Goal: Task Accomplishment & Management: Use online tool/utility

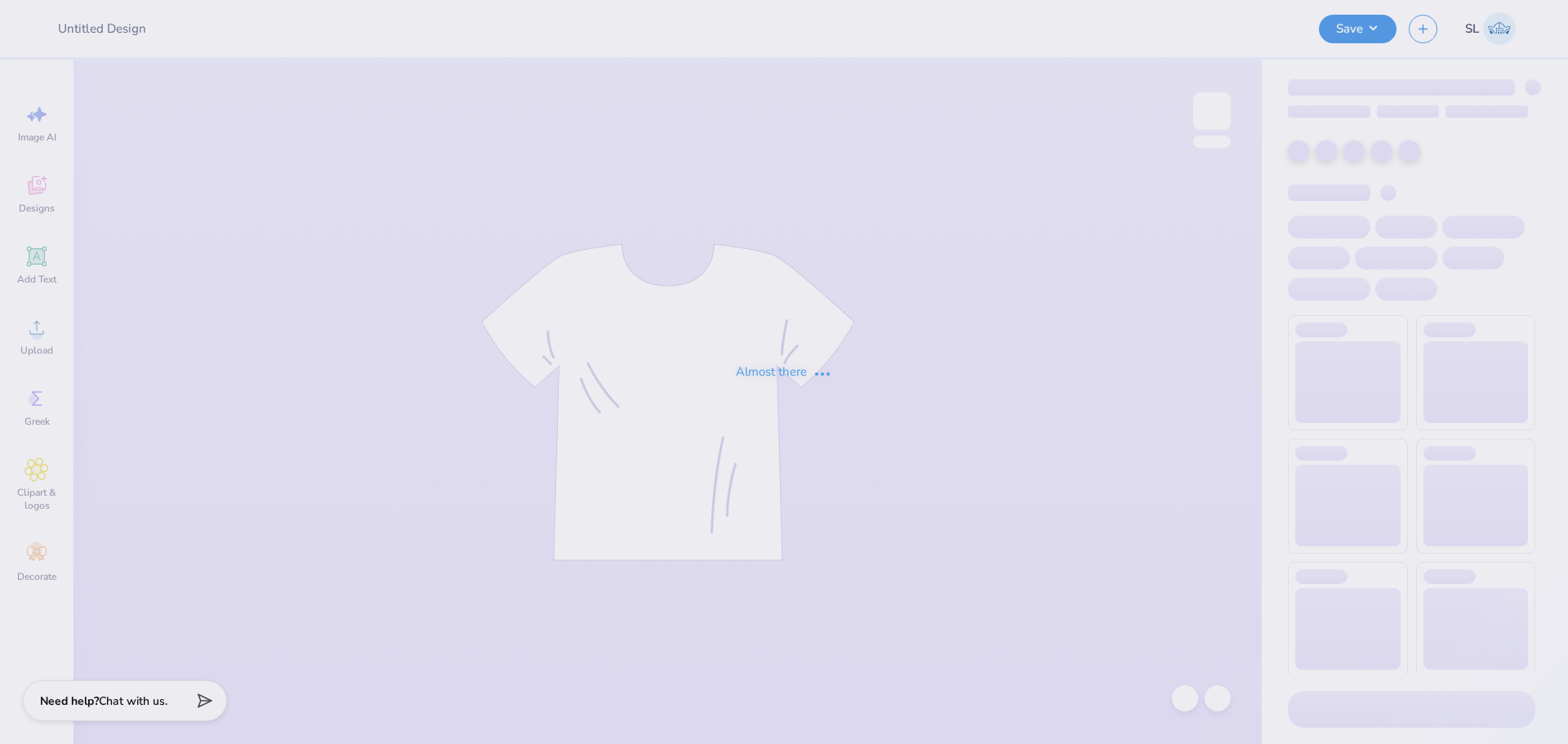
type input "WiB Fall '25 Merch"
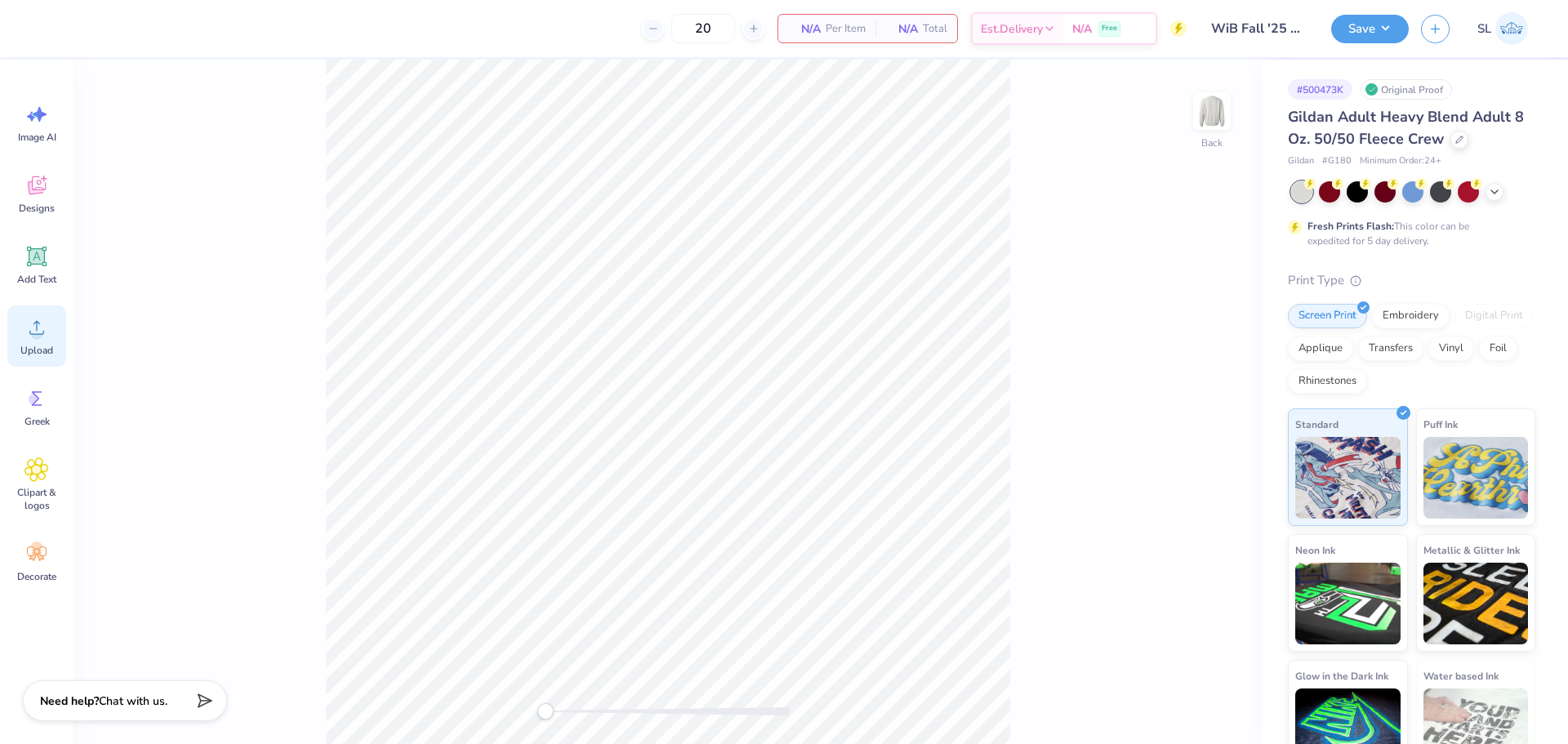
click at [33, 331] on circle at bounding box center [36, 334] width 12 height 12
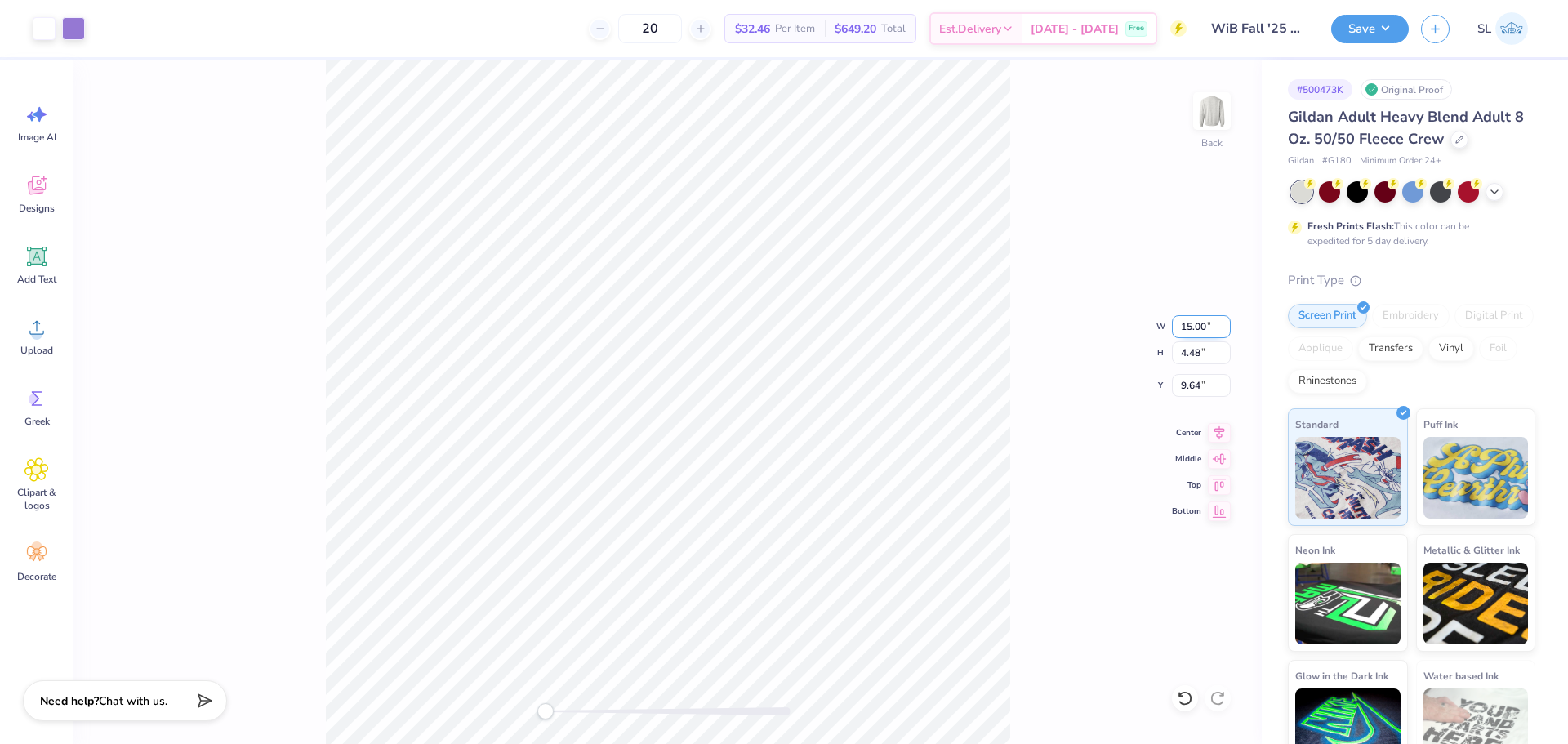
click at [1192, 332] on input "15.00" at bounding box center [1201, 327] width 58 height 23
type input "12.00"
type input "3.58"
click at [1184, 388] on input "3.45" at bounding box center [1201, 385] width 58 height 23
type input "3"
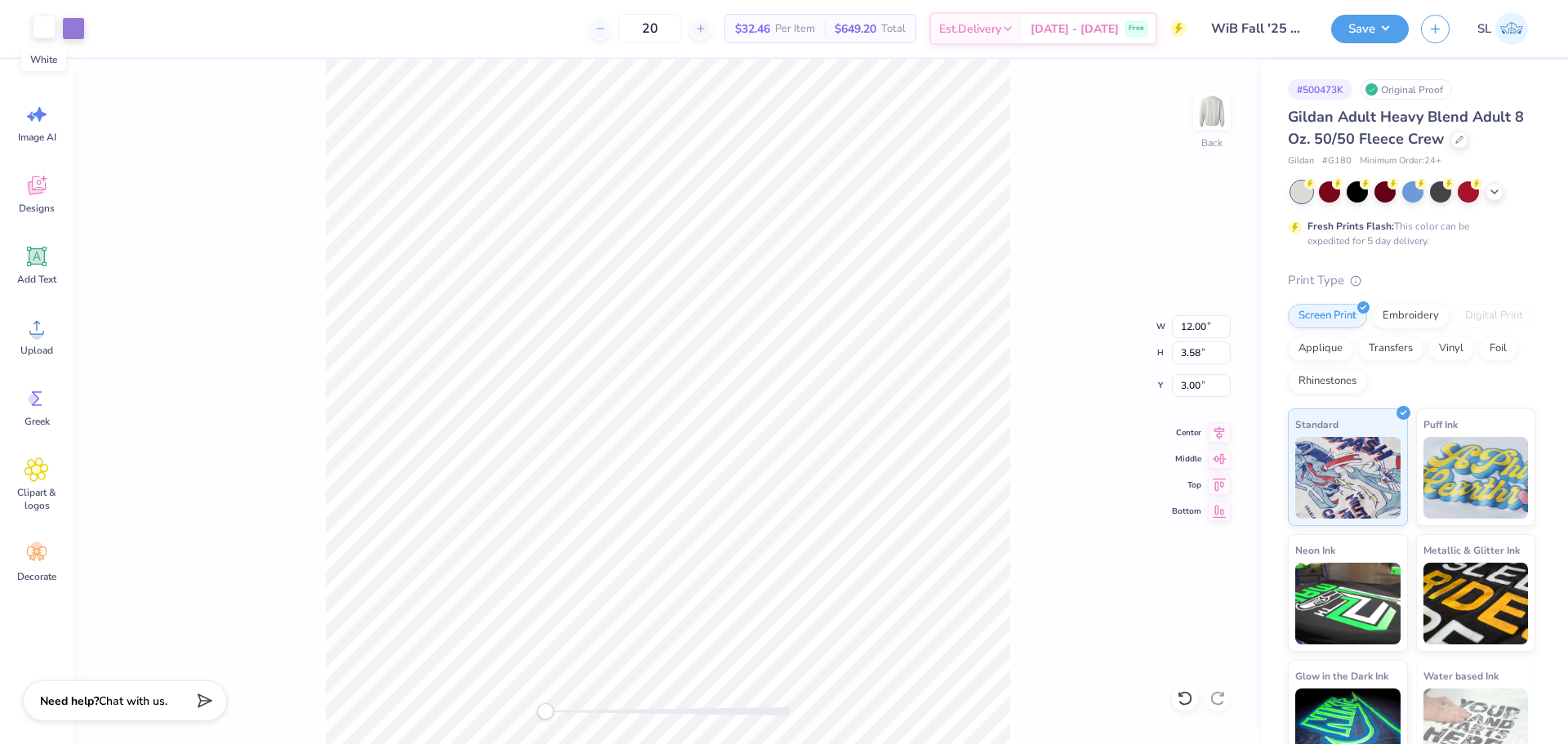
click at [43, 30] on div at bounding box center [44, 27] width 23 height 23
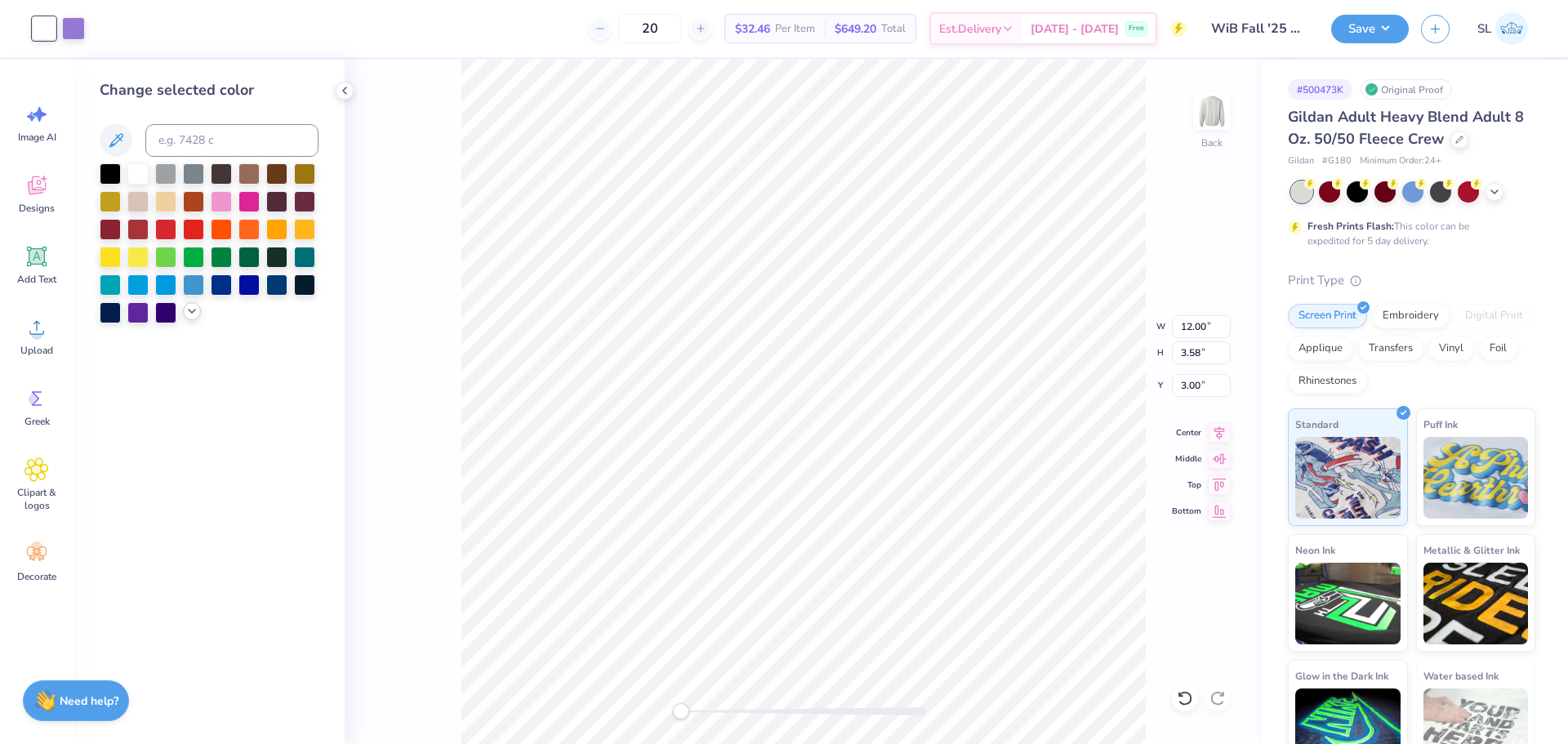
click at [192, 316] on icon at bounding box center [191, 311] width 13 height 13
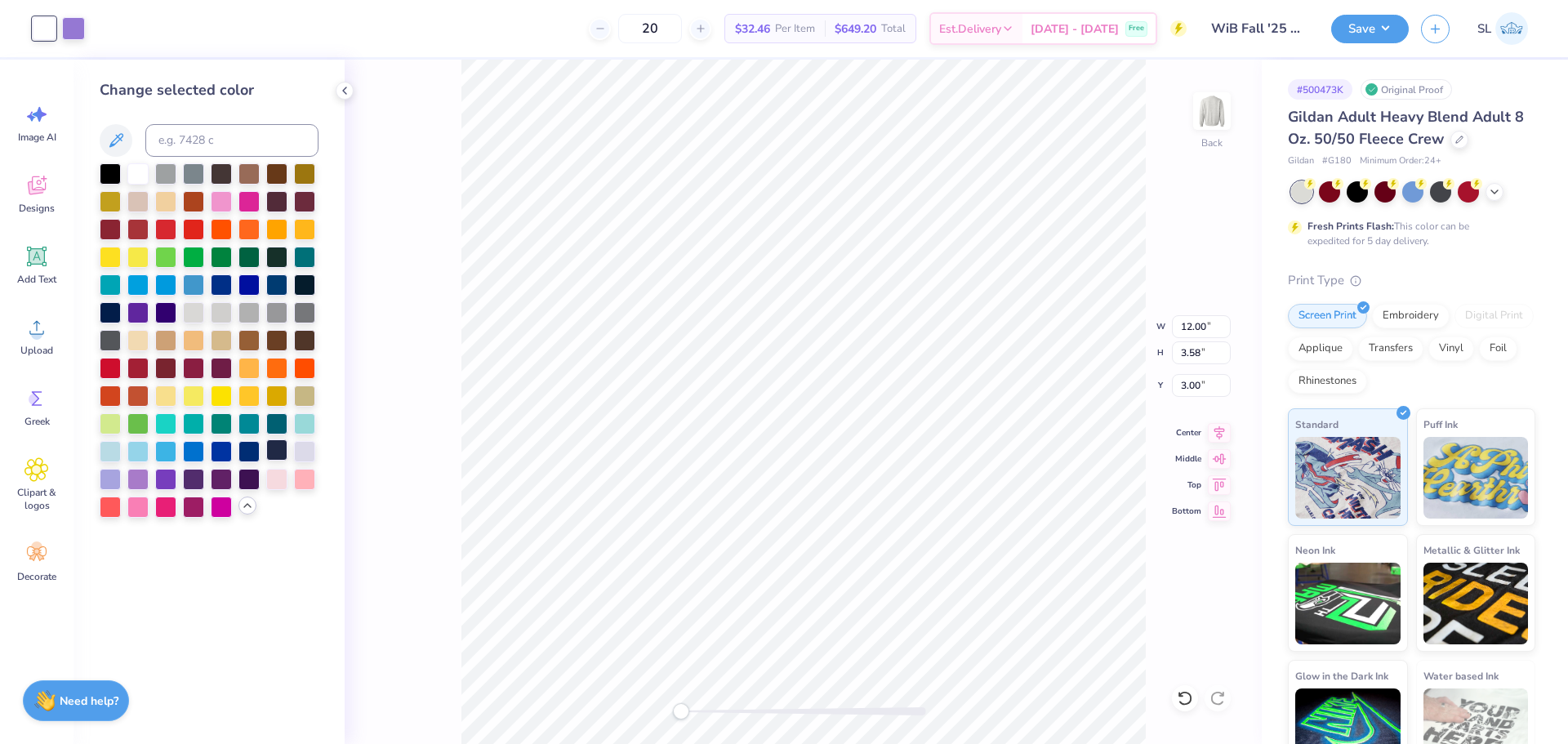
click at [269, 455] on div at bounding box center [277, 450] width 21 height 21
click at [749, 567] on li "Ungroup" at bounding box center [788, 570] width 128 height 32
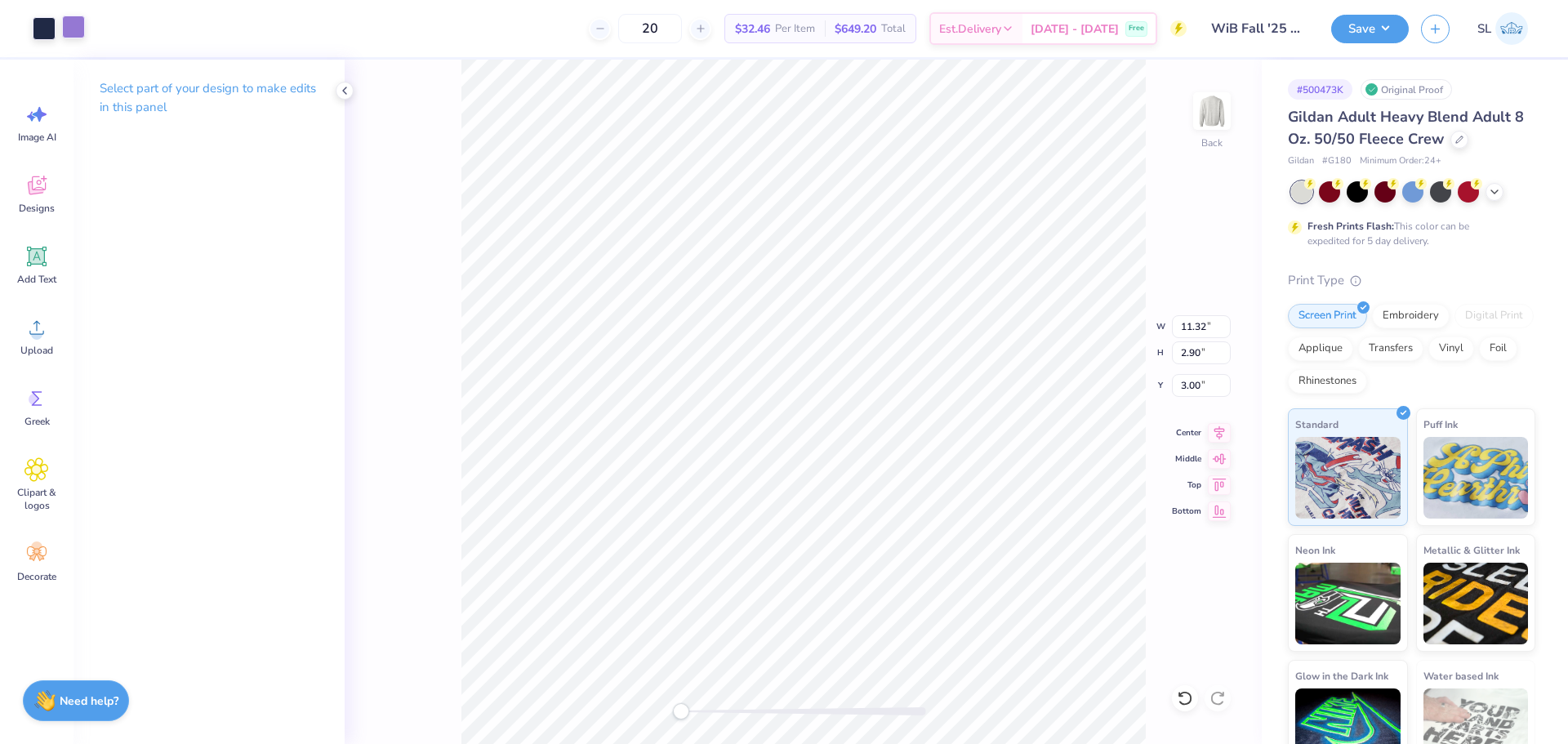
click at [74, 34] on div at bounding box center [73, 27] width 23 height 23
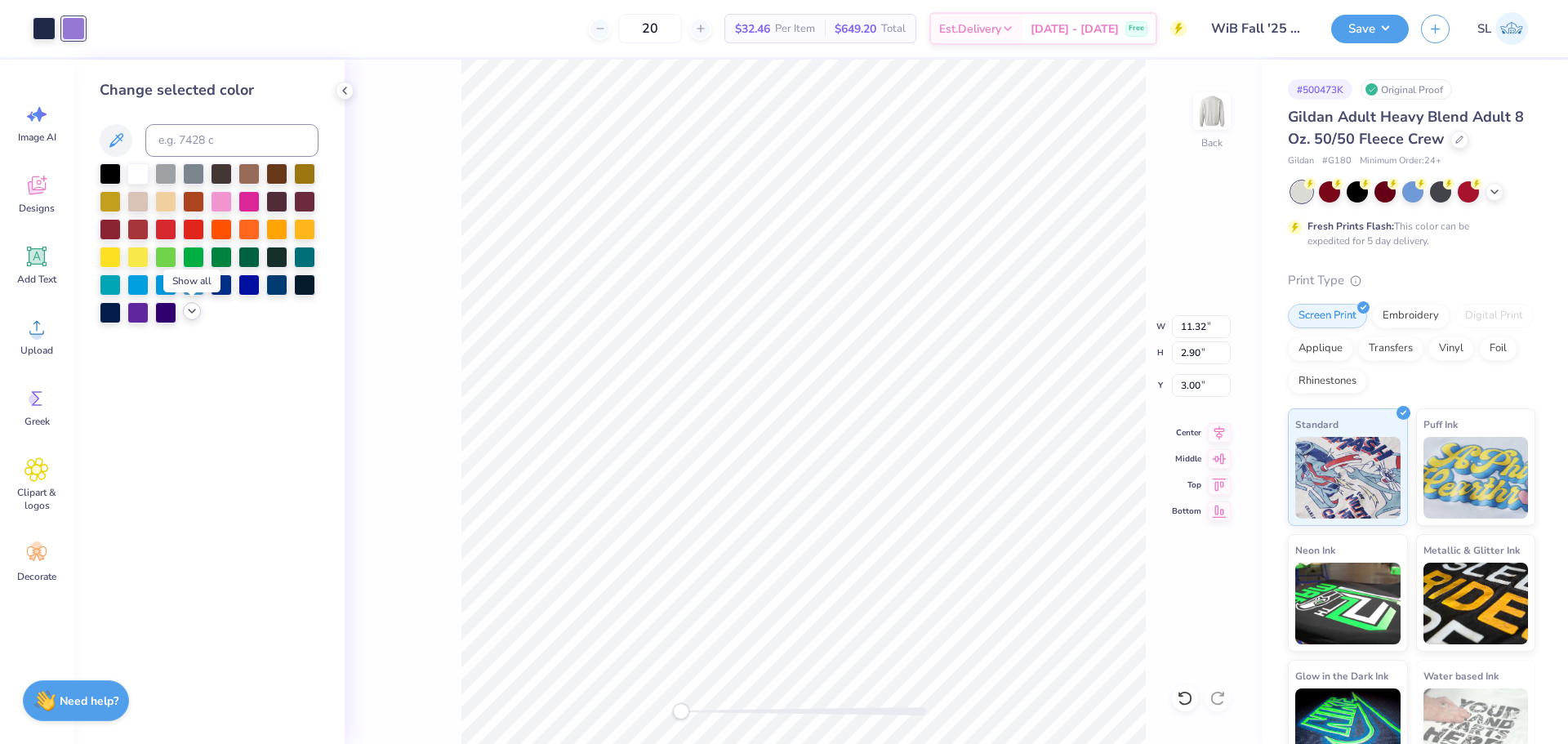
click at [191, 311] on icon at bounding box center [191, 311] width 13 height 13
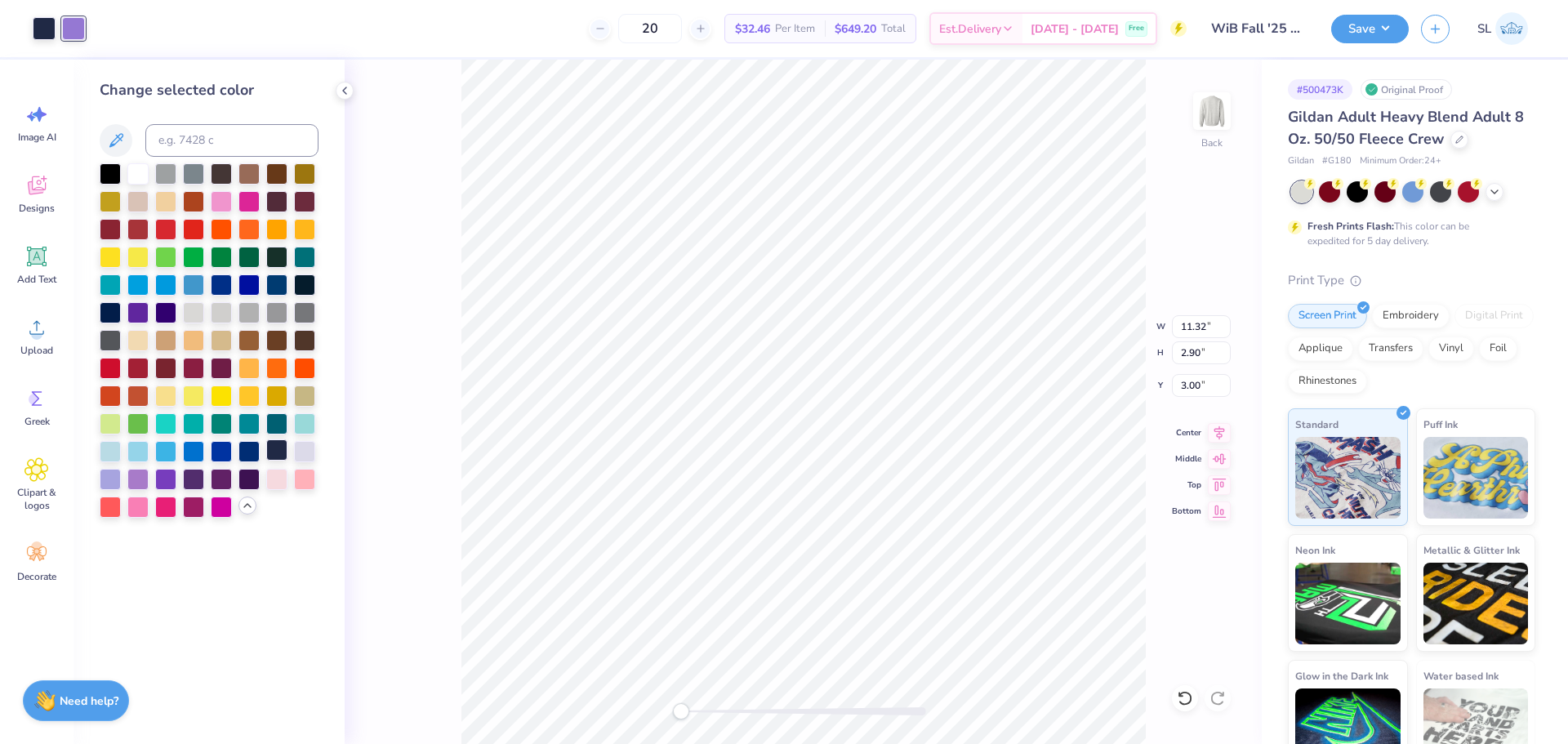
click at [275, 451] on div at bounding box center [277, 450] width 21 height 21
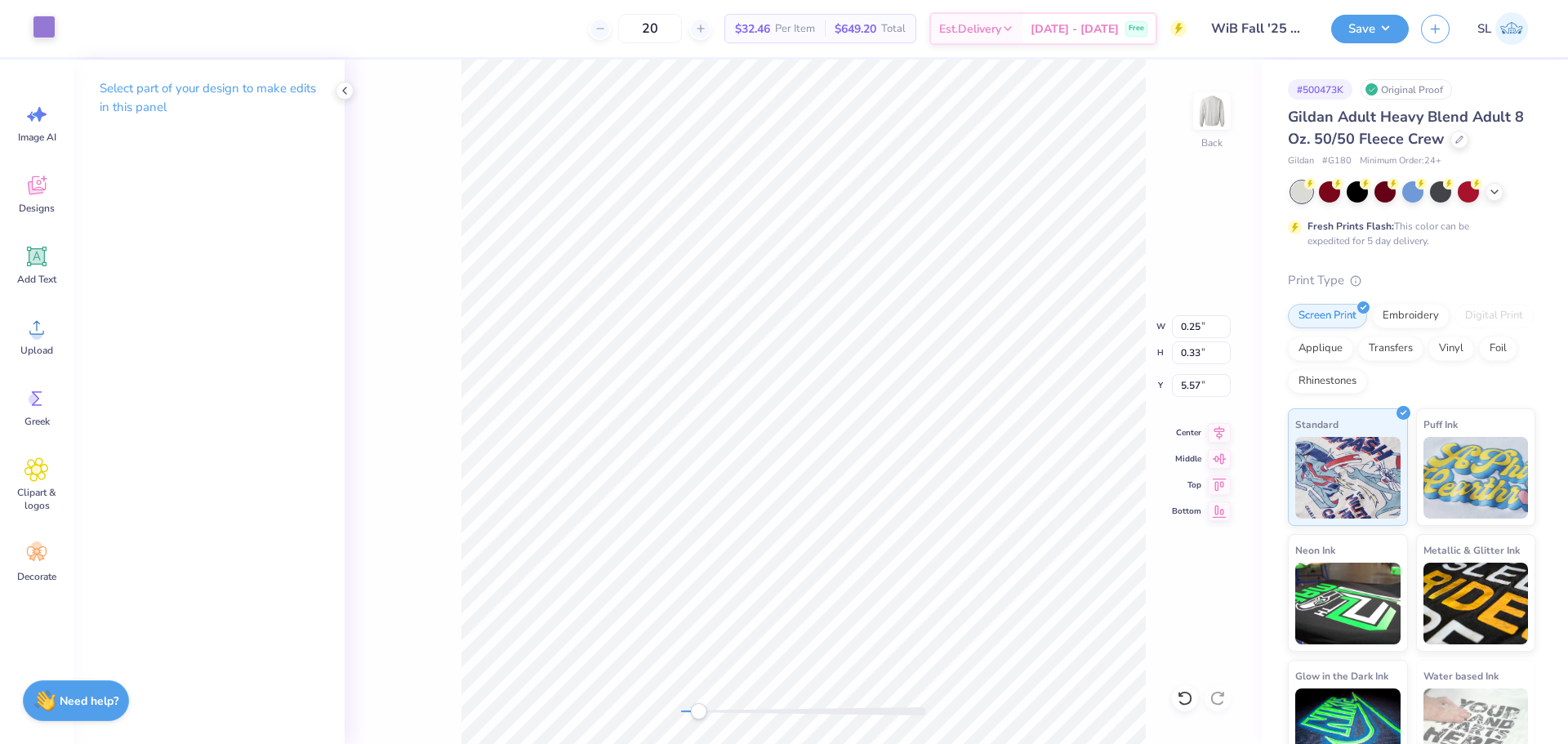
click at [41, 32] on div at bounding box center [44, 27] width 23 height 23
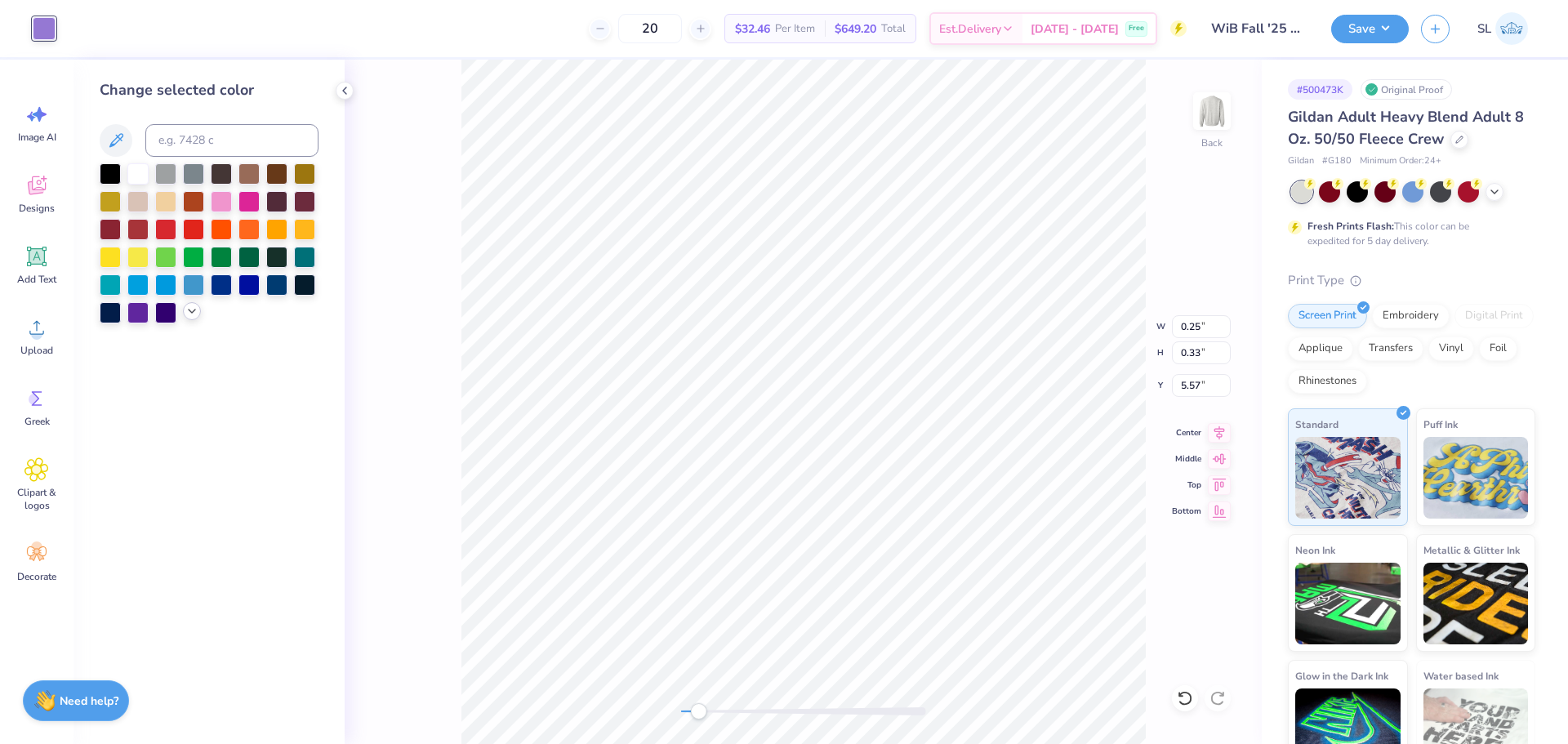
click at [196, 309] on icon at bounding box center [191, 311] width 13 height 13
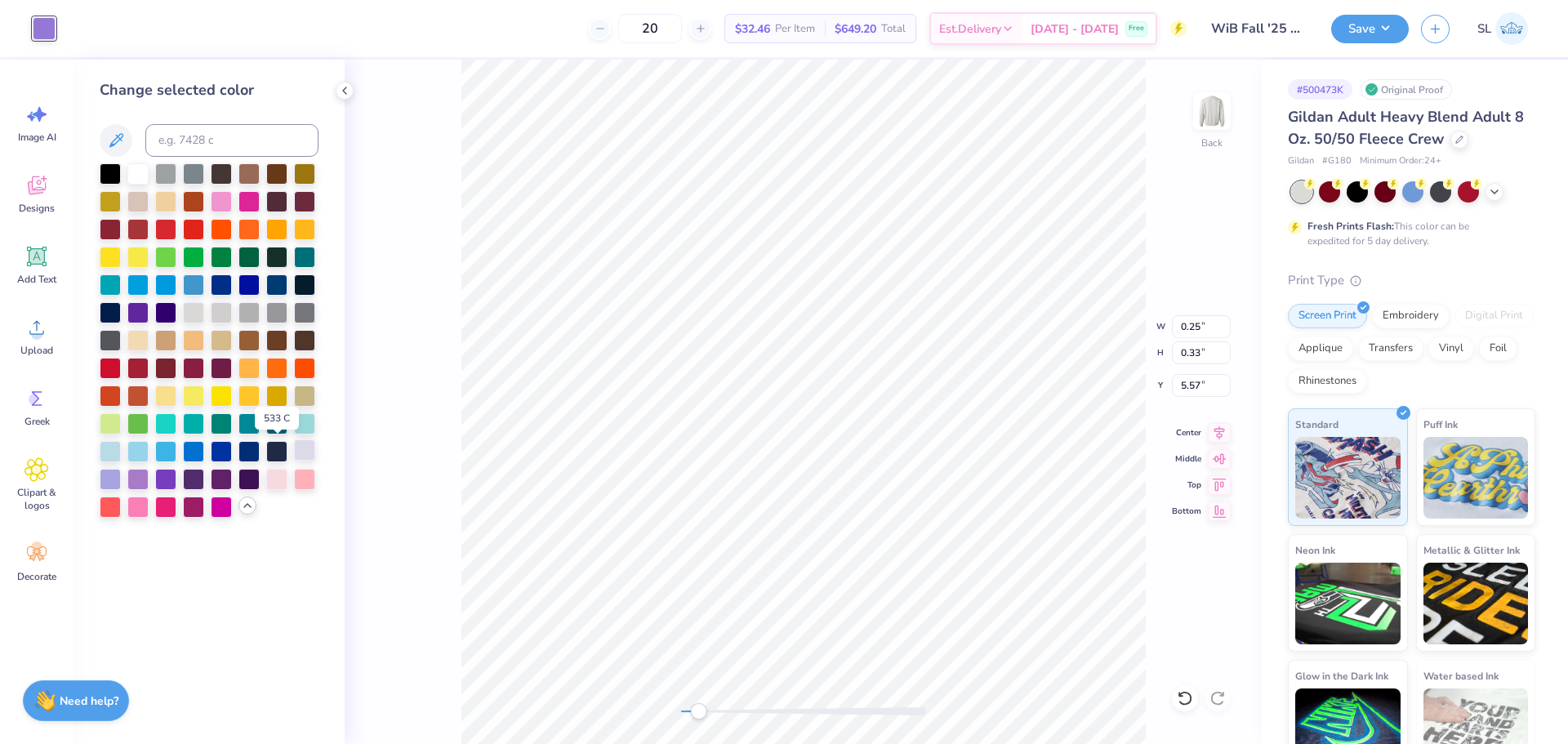
drag, startPoint x: 274, startPoint y: 451, endPoint x: 305, endPoint y: 439, distance: 33.2
click at [276, 449] on div at bounding box center [277, 452] width 21 height 21
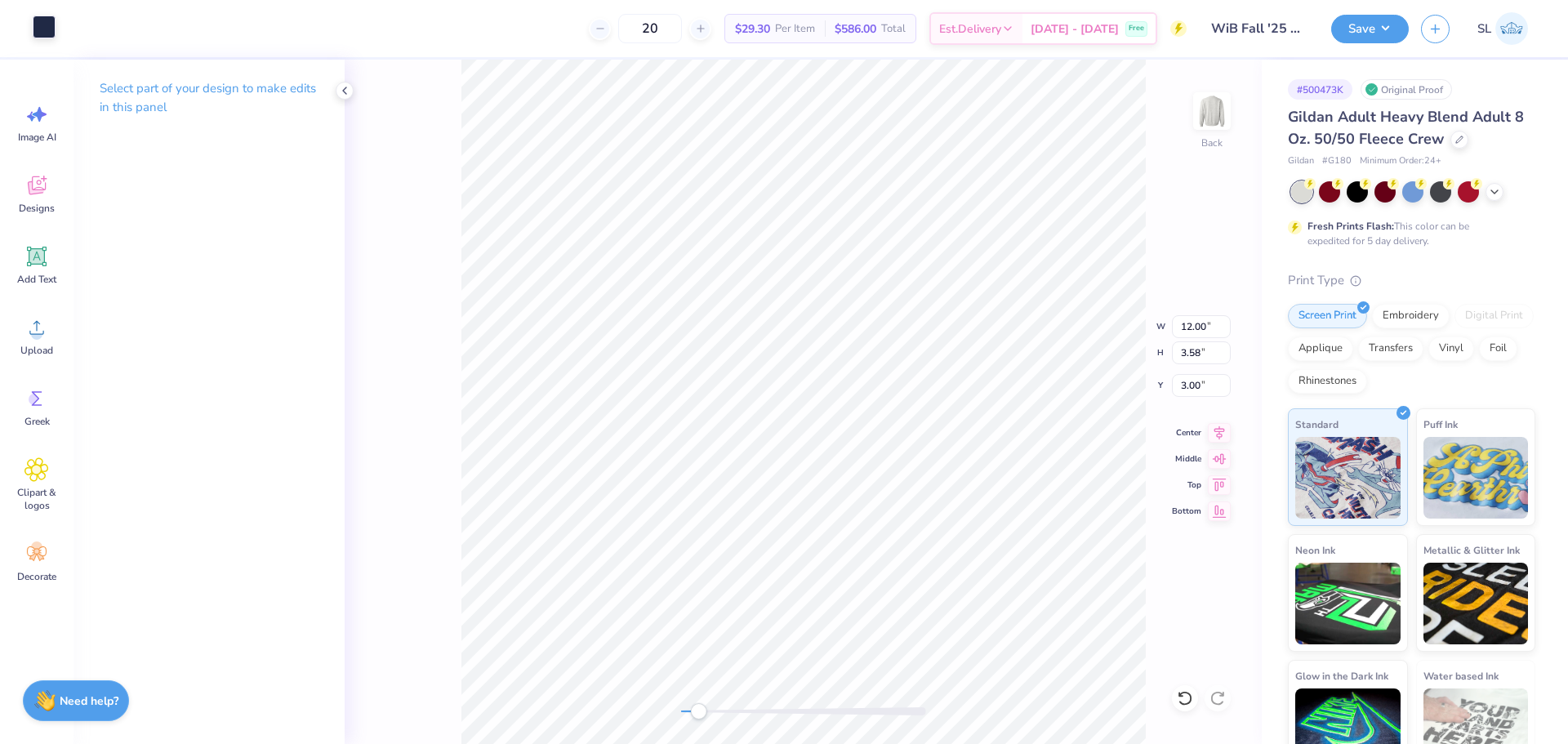
click at [39, 27] on div at bounding box center [44, 27] width 23 height 23
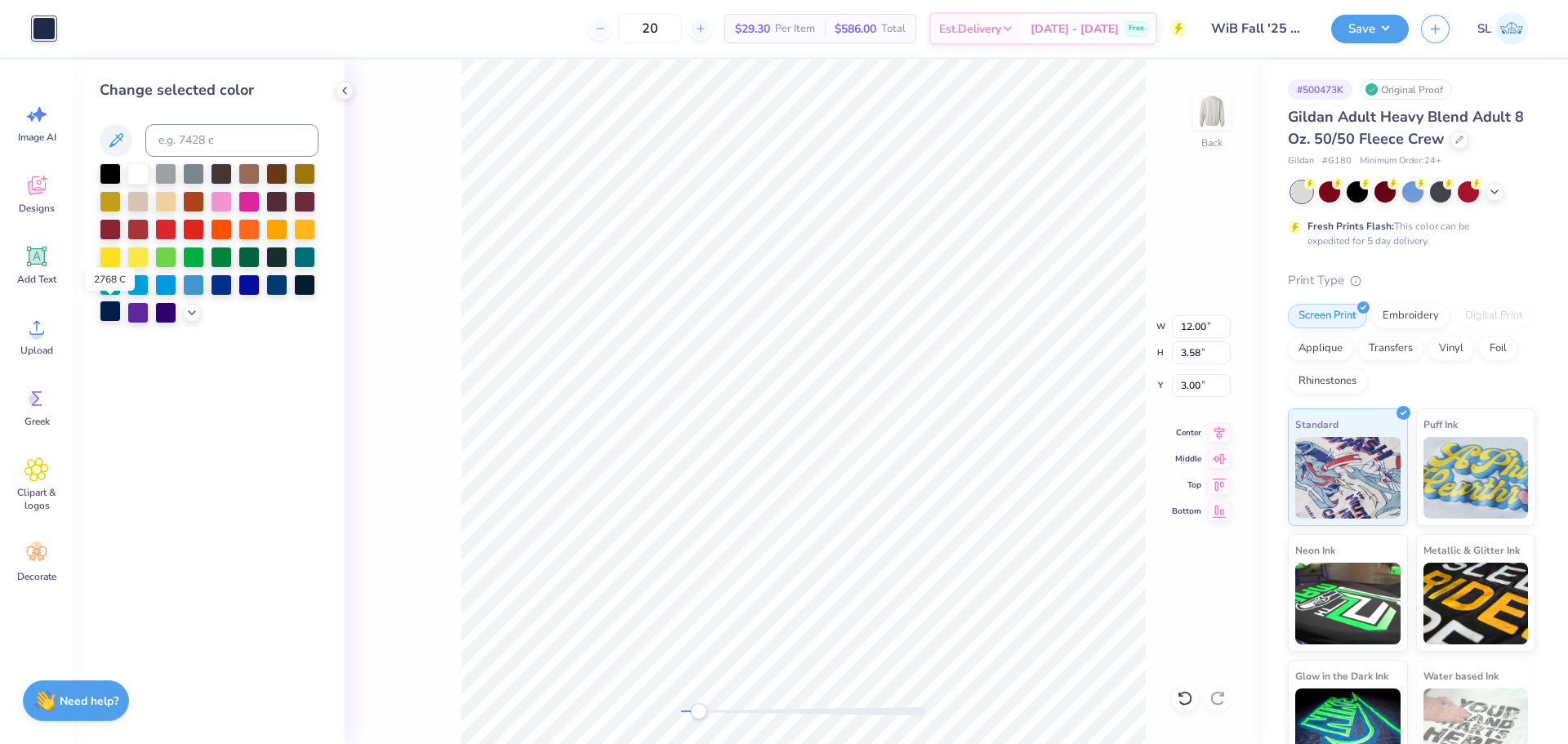
click at [107, 314] on div at bounding box center [111, 311] width 21 height 21
click at [228, 284] on div at bounding box center [221, 283] width 21 height 21
click at [277, 285] on div at bounding box center [277, 283] width 21 height 21
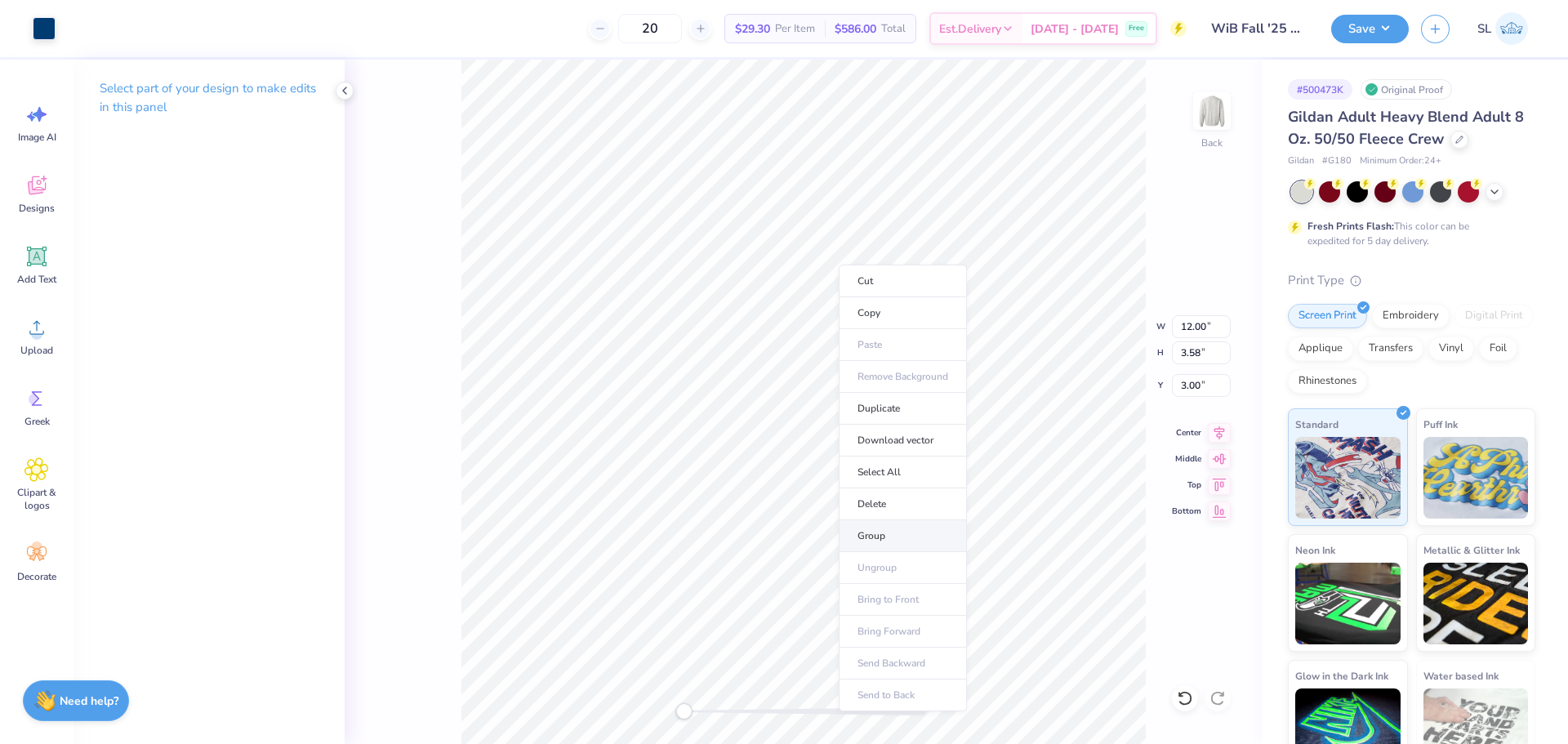
click at [907, 533] on li "Group" at bounding box center [902, 536] width 128 height 32
click at [1213, 120] on img at bounding box center [1212, 112] width 66 height 66
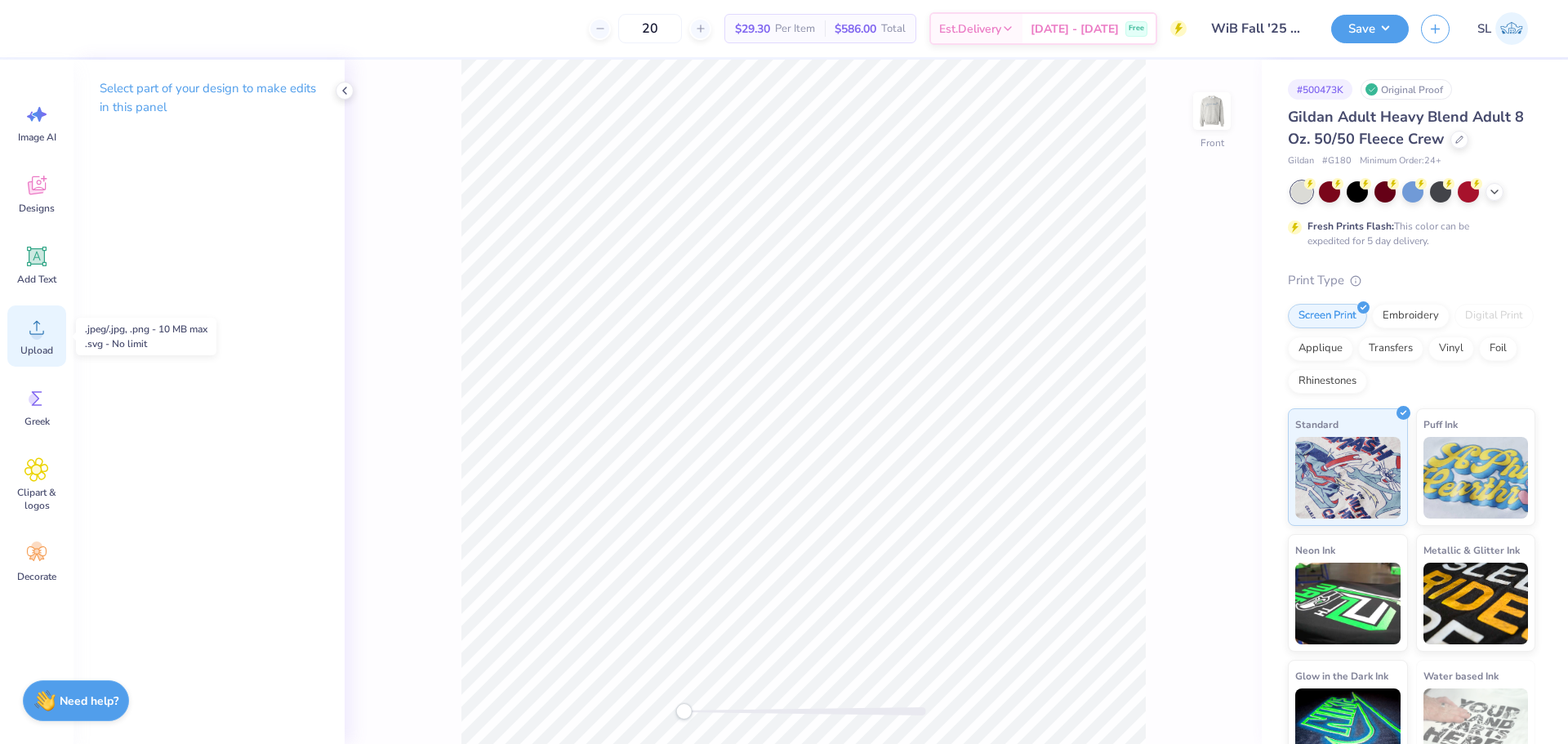
click at [41, 330] on icon at bounding box center [37, 328] width 25 height 25
type input "11.67"
type input "7.09"
type input "10.60"
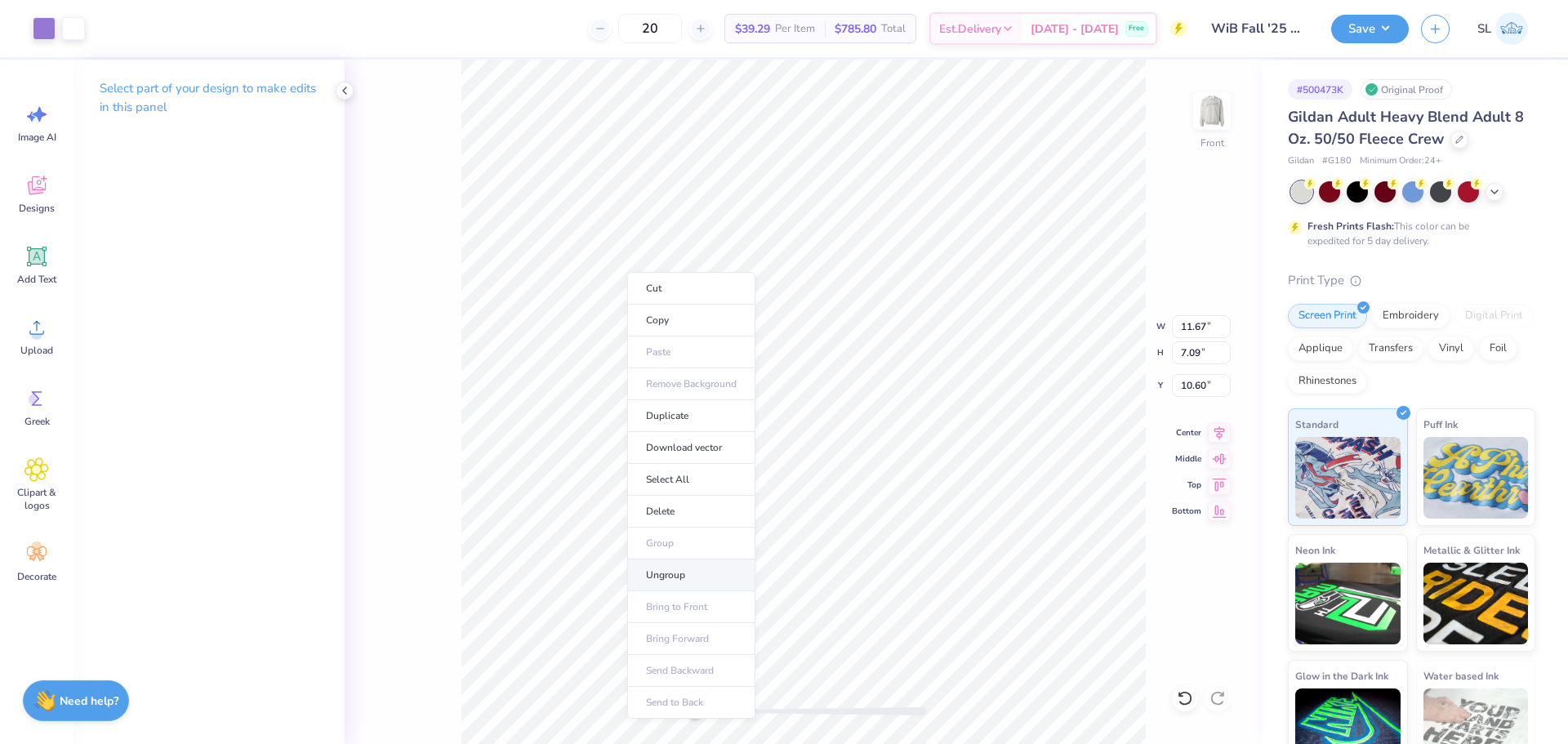
click at [650, 573] on li "Ungroup" at bounding box center [691, 576] width 128 height 32
click at [1126, 343] on div "Front W 8.30 8.30 " H 7.09 7.09 " Y 8.11 8.11 " Center Middle Top Bottom" at bounding box center [803, 401] width 917 height 685
click at [645, 562] on li "Group" at bounding box center [674, 565] width 128 height 32
click at [1190, 323] on input "8.30" at bounding box center [1201, 327] width 58 height 23
type input "12.00"
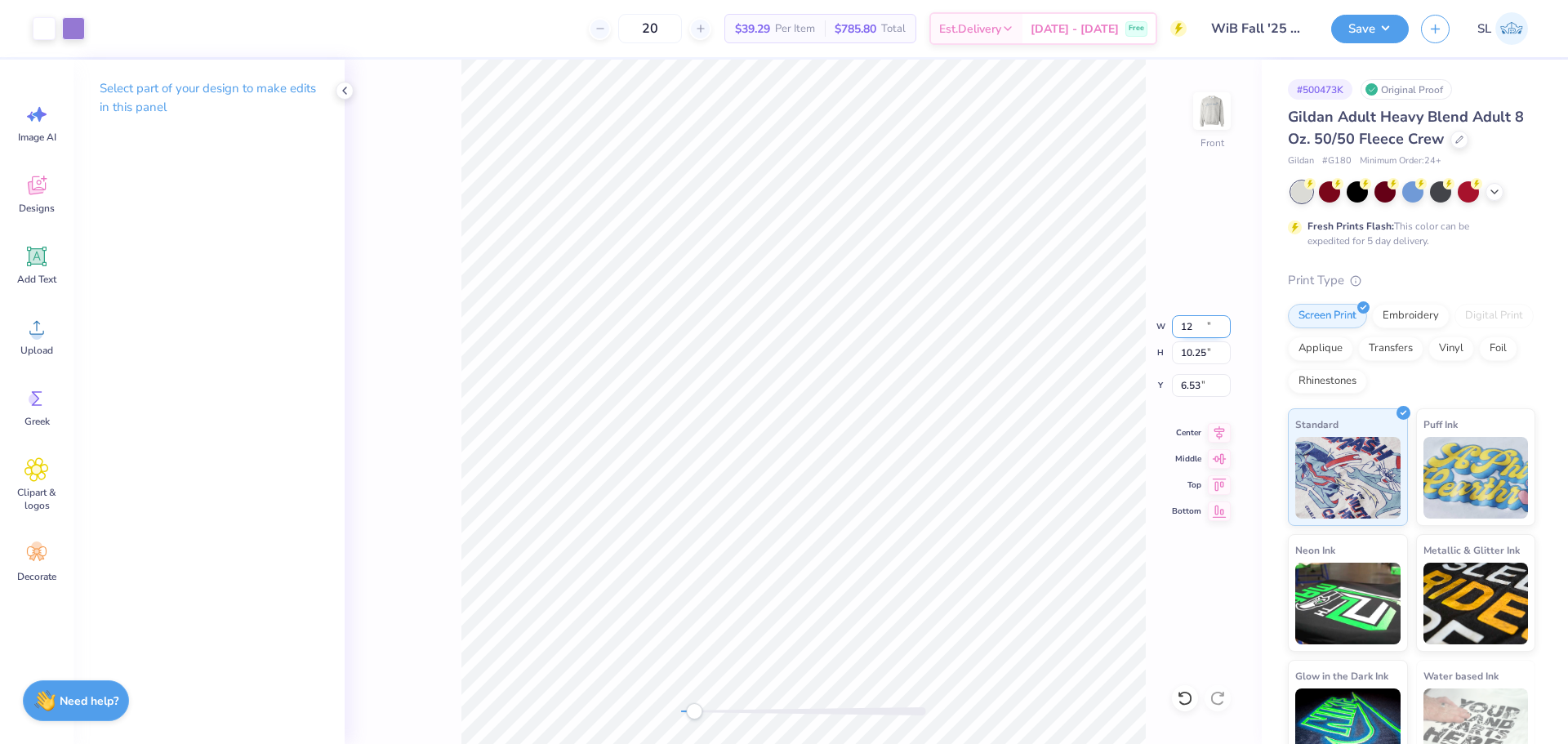
type input "10.25"
click at [1195, 386] on input "6.53" at bounding box center [1201, 385] width 58 height 23
type input "3"
click at [1220, 430] on icon at bounding box center [1219, 430] width 23 height 19
click at [345, 89] on icon at bounding box center [344, 90] width 13 height 13
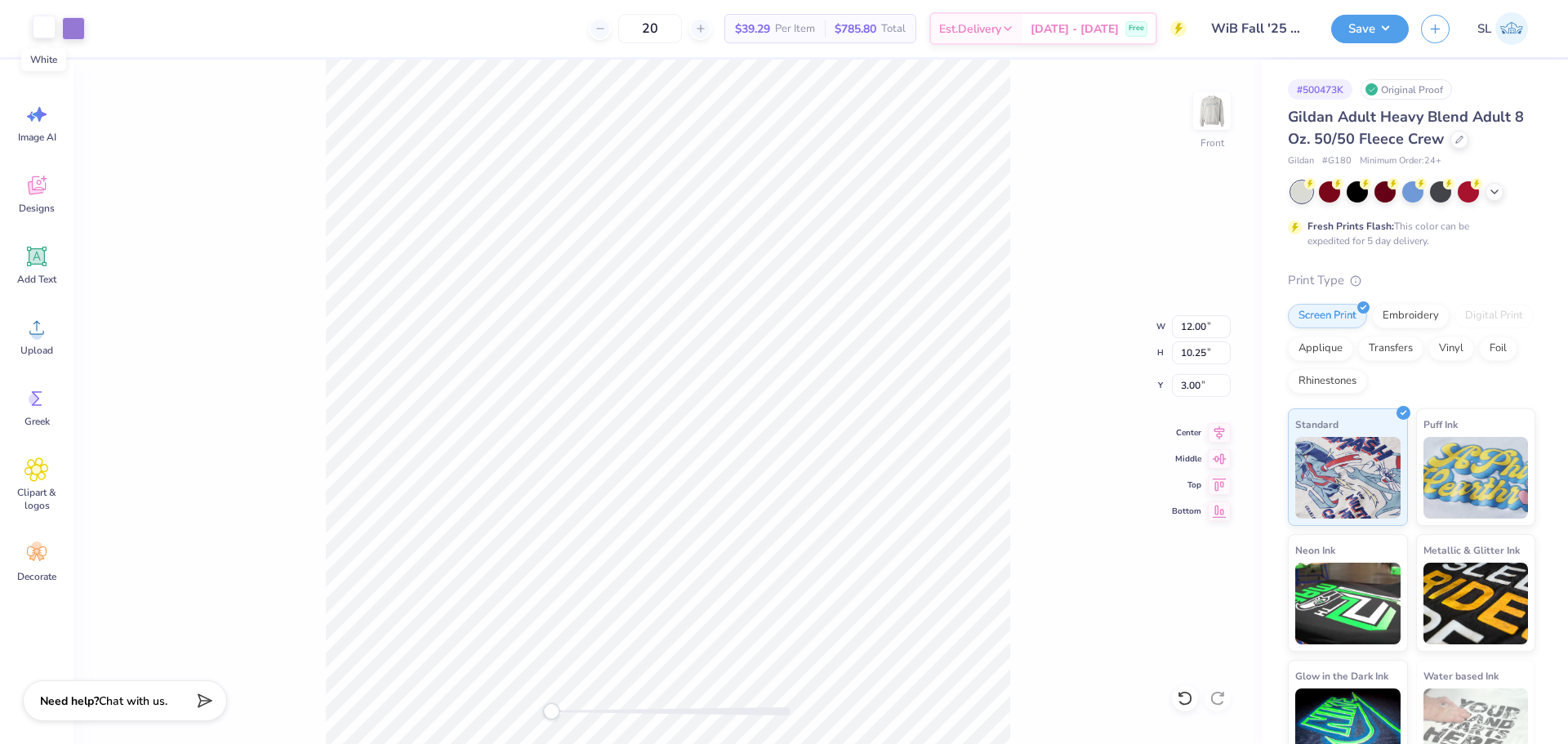
click at [45, 30] on div at bounding box center [44, 27] width 23 height 23
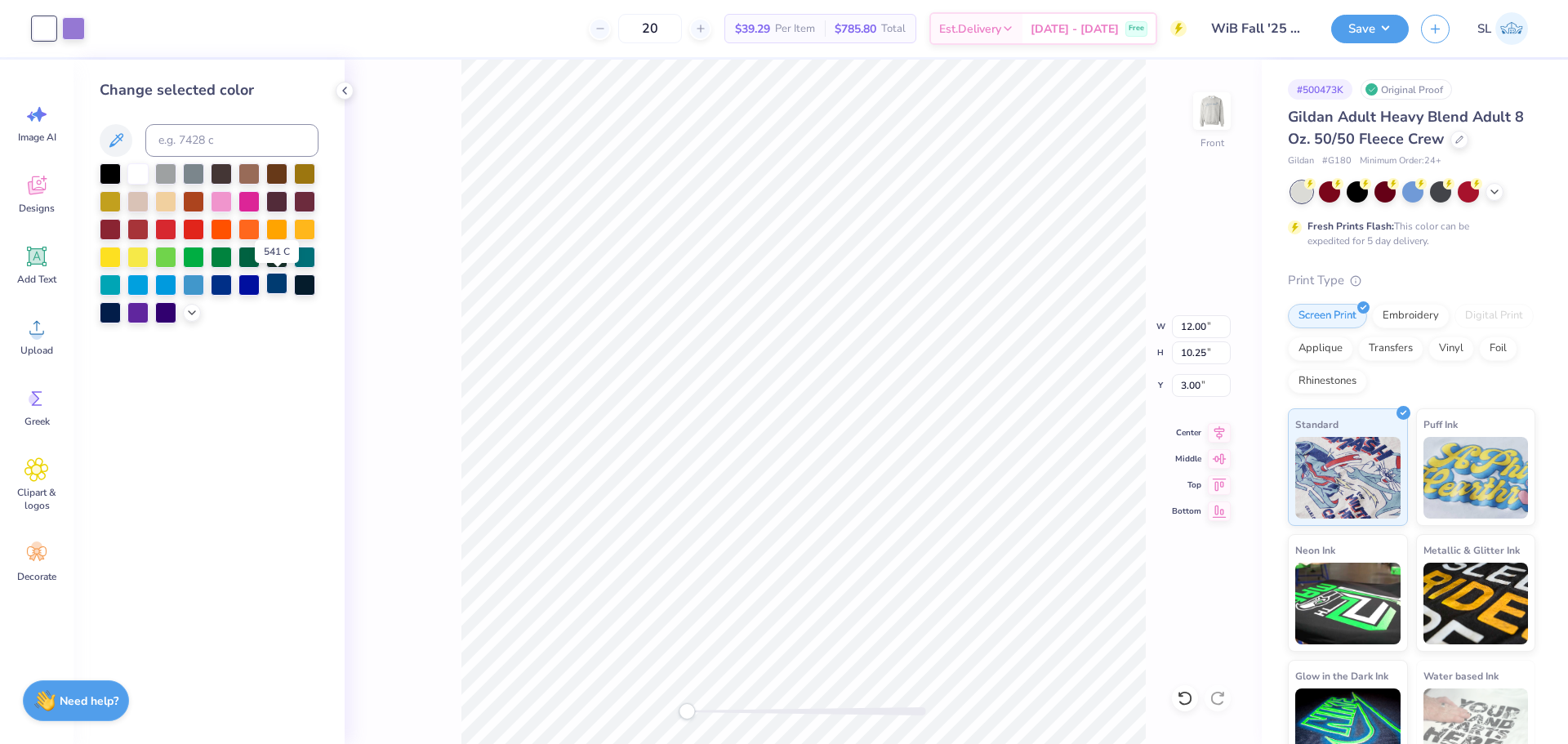
click at [279, 279] on div at bounding box center [277, 283] width 21 height 21
click at [72, 26] on div at bounding box center [73, 27] width 23 height 23
click at [279, 286] on div at bounding box center [277, 283] width 21 height 21
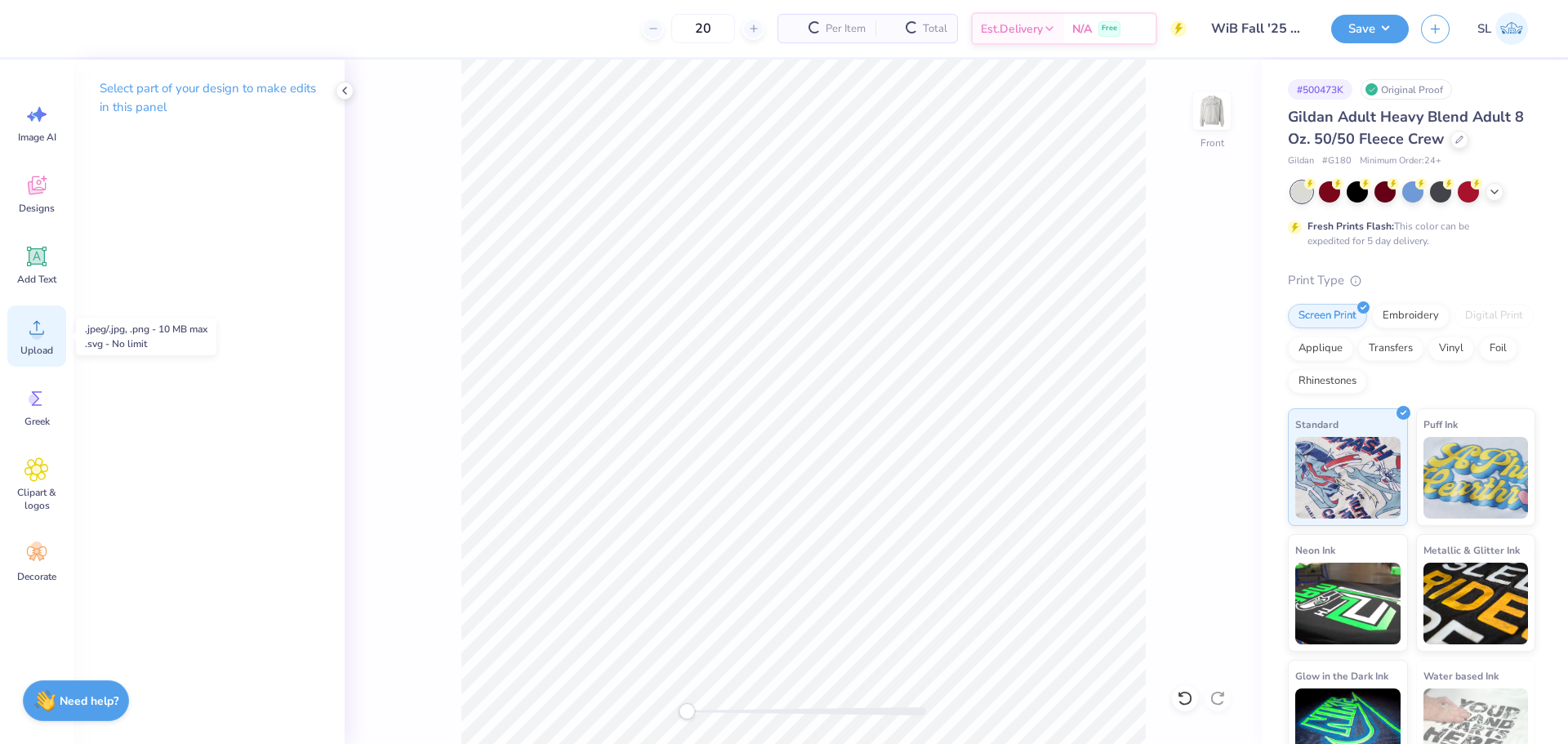
click at [27, 332] on icon at bounding box center [37, 328] width 25 height 25
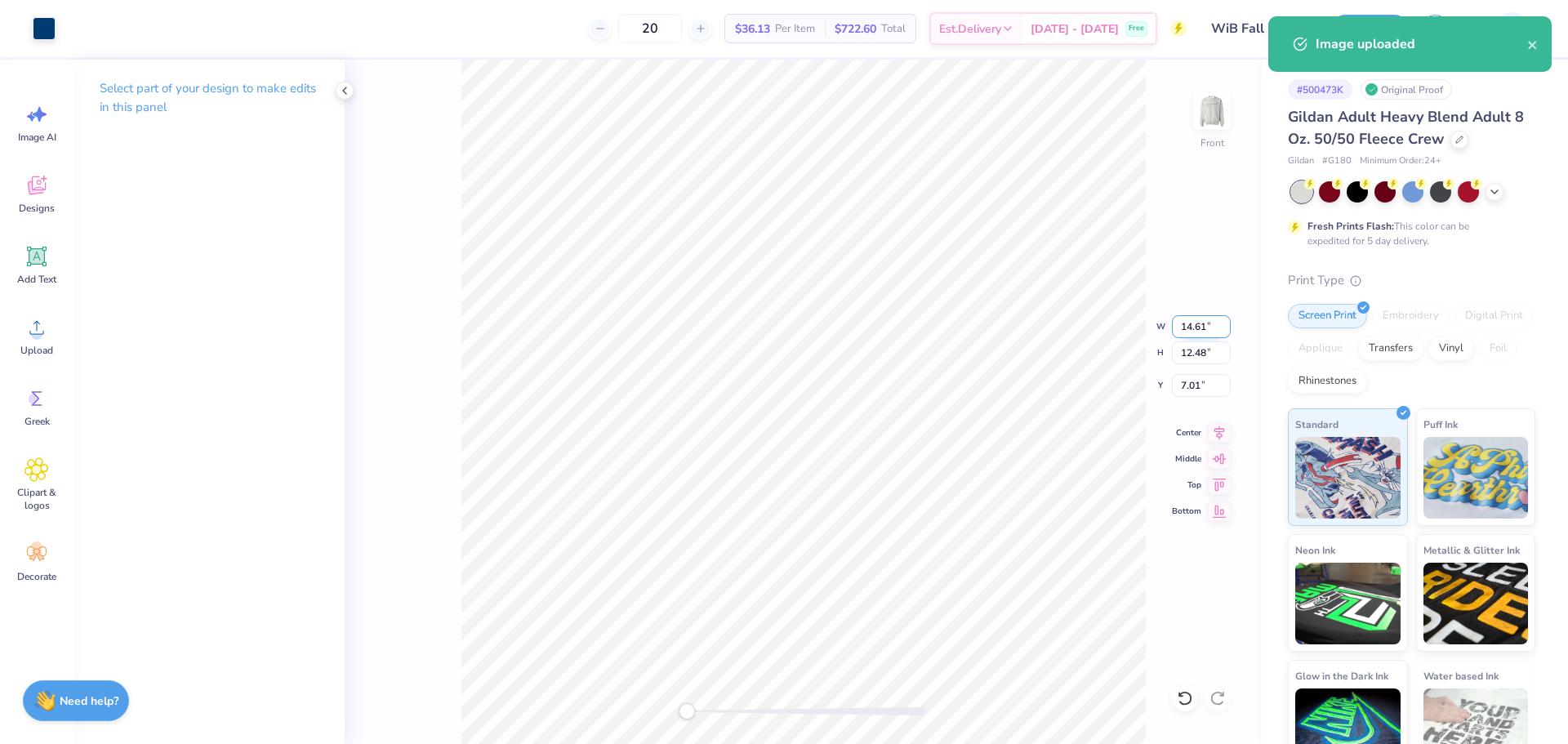
click at [1193, 330] on input "14.61" at bounding box center [1201, 327] width 58 height 23
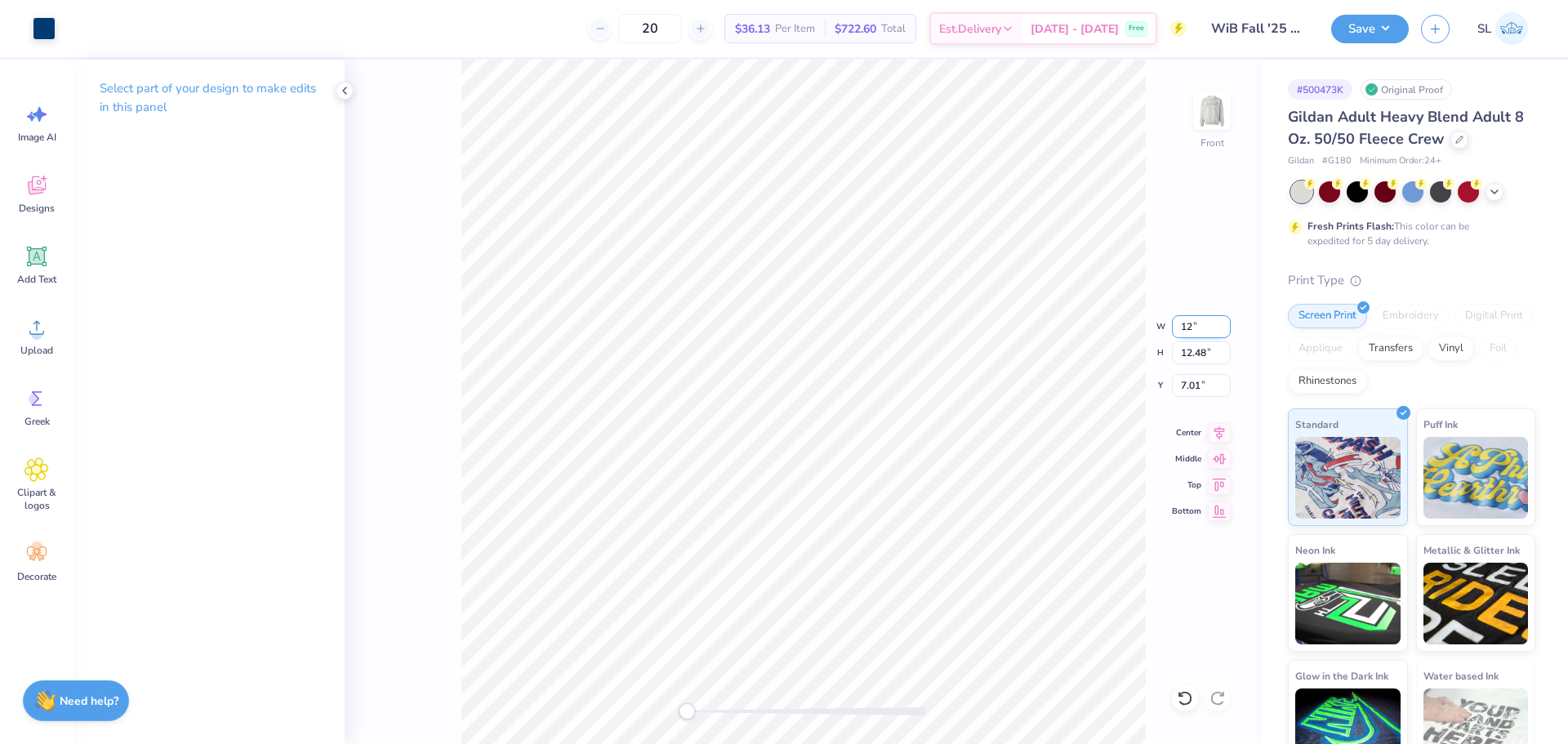
type input "12.00"
type input "10.25"
click at [1189, 387] on input "8.13" at bounding box center [1201, 385] width 58 height 23
type input "3"
click at [1204, 117] on img at bounding box center [1212, 112] width 66 height 66
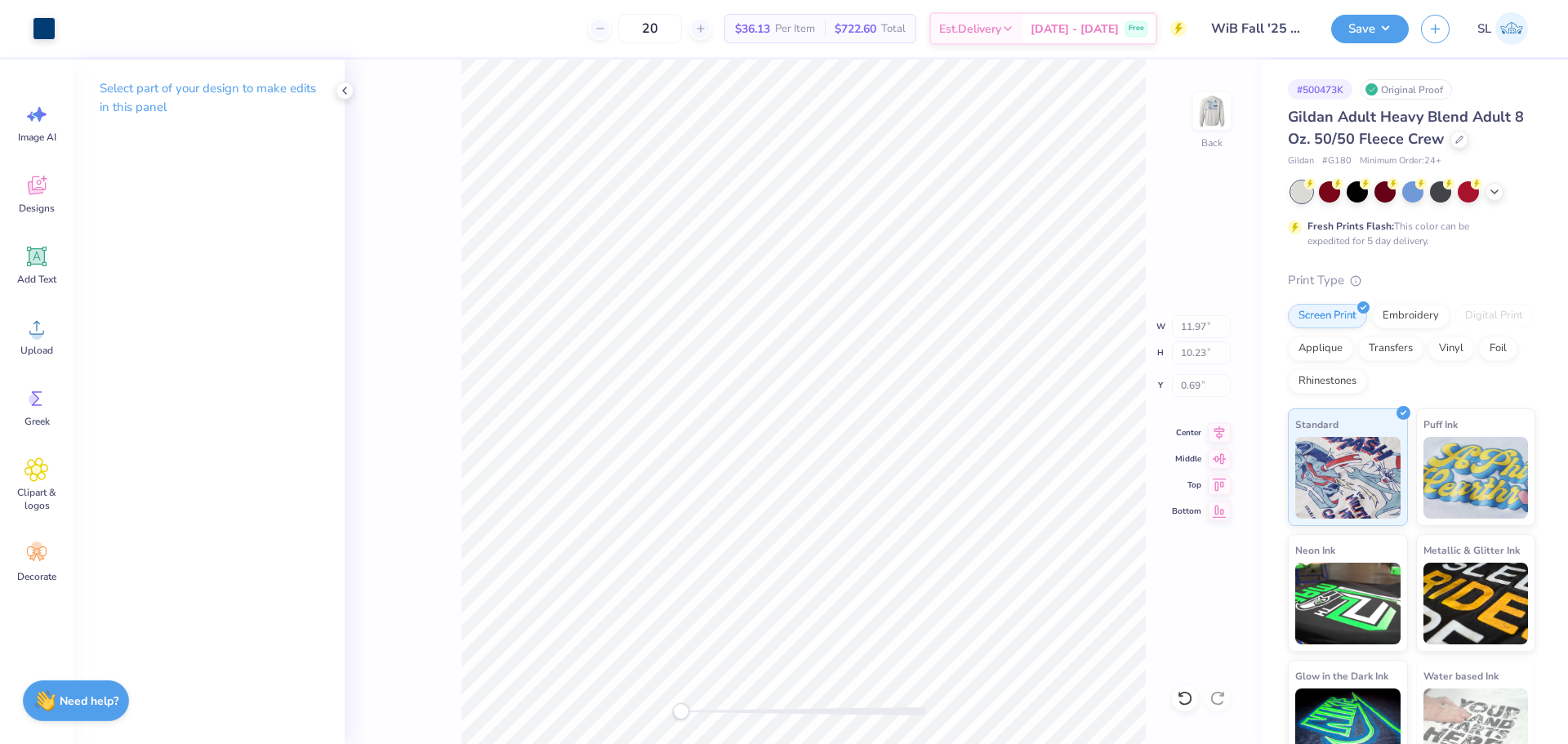
click at [1215, 100] on img at bounding box center [1211, 111] width 33 height 33
type input "12.00"
type input "10.25"
type input "3.00"
click at [1217, 102] on img at bounding box center [1212, 112] width 66 height 66
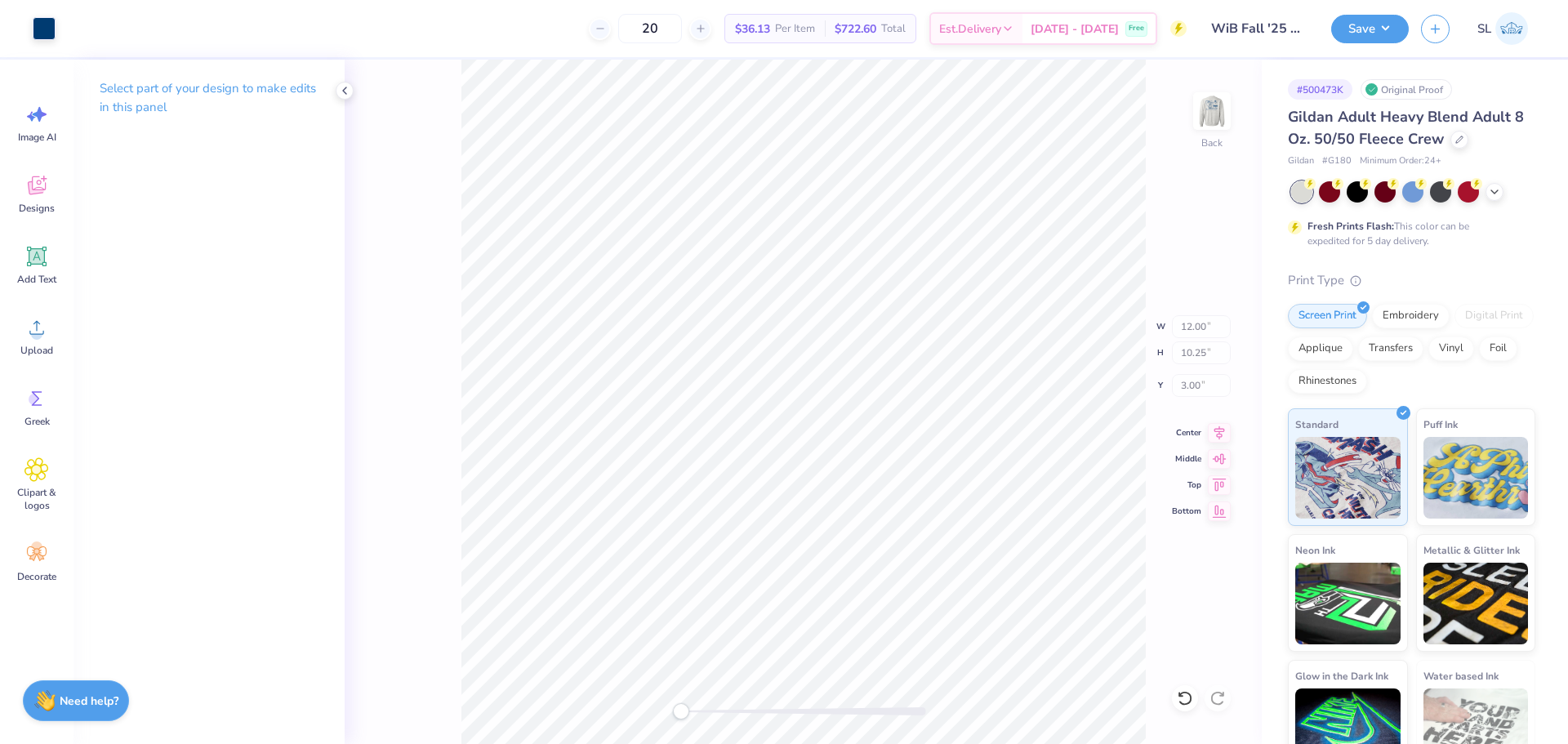
type input "11.97"
type input "10.23"
type input "0.69"
type input "12.00"
type input "3.58"
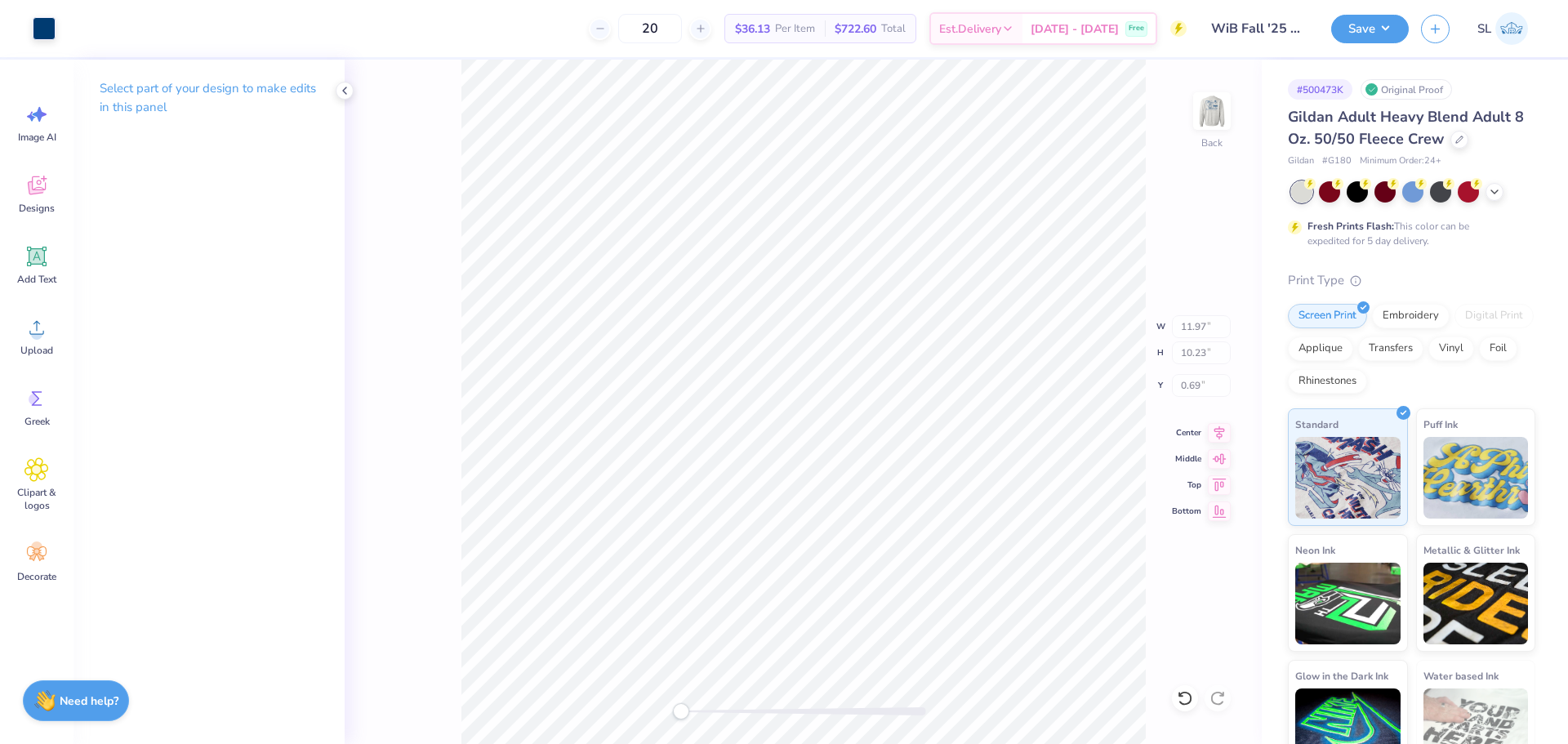
type input "3.00"
click at [1221, 103] on img at bounding box center [1212, 112] width 66 height 66
type input "12.03"
type input "3.59"
type input "5.32"
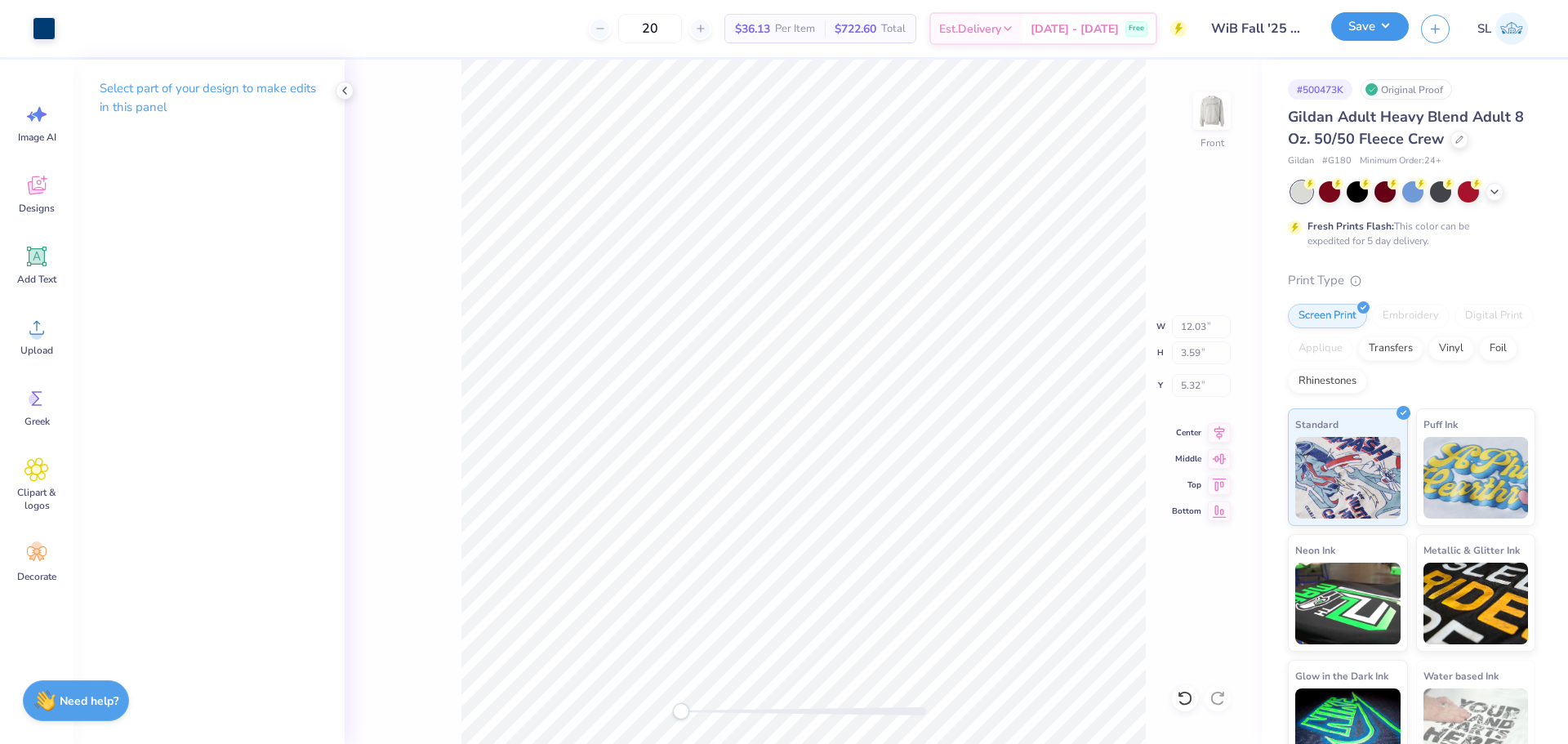
click at [1385, 29] on button "Save" at bounding box center [1370, 27] width 78 height 28
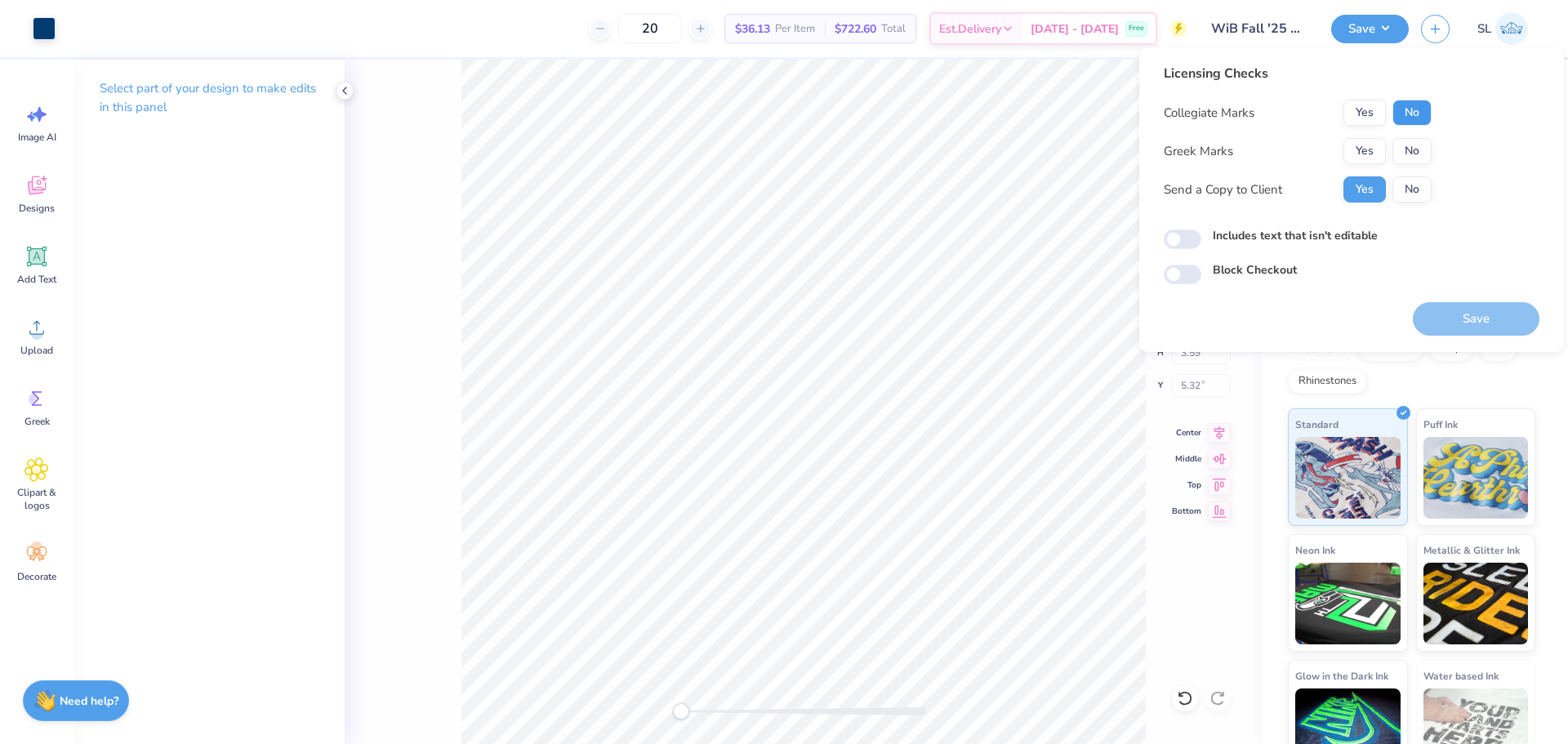
click at [1413, 103] on button "No" at bounding box center [1412, 113] width 39 height 27
click at [1361, 145] on button "Yes" at bounding box center [1364, 151] width 42 height 27
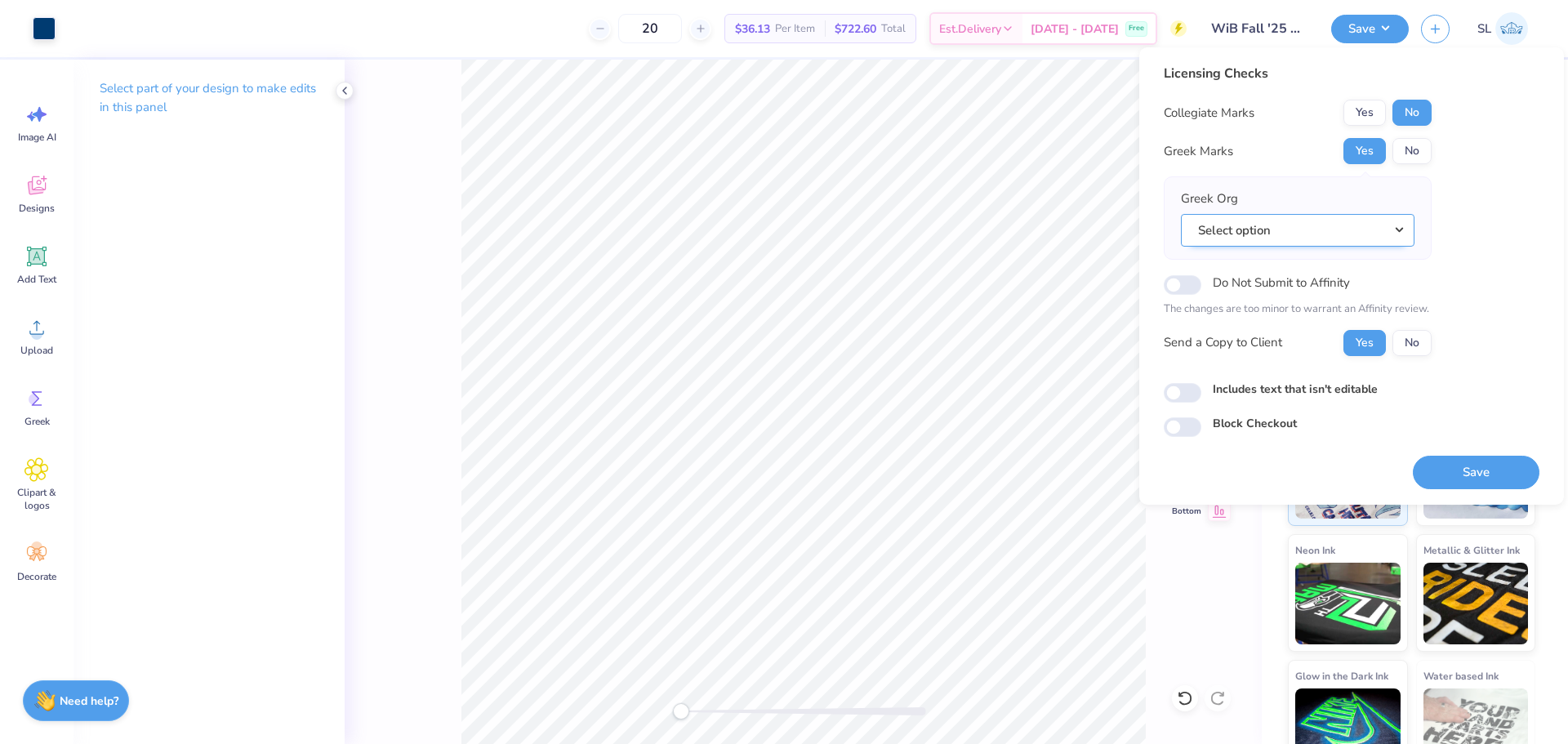
click at [1287, 229] on button "Select option" at bounding box center [1298, 231] width 234 height 34
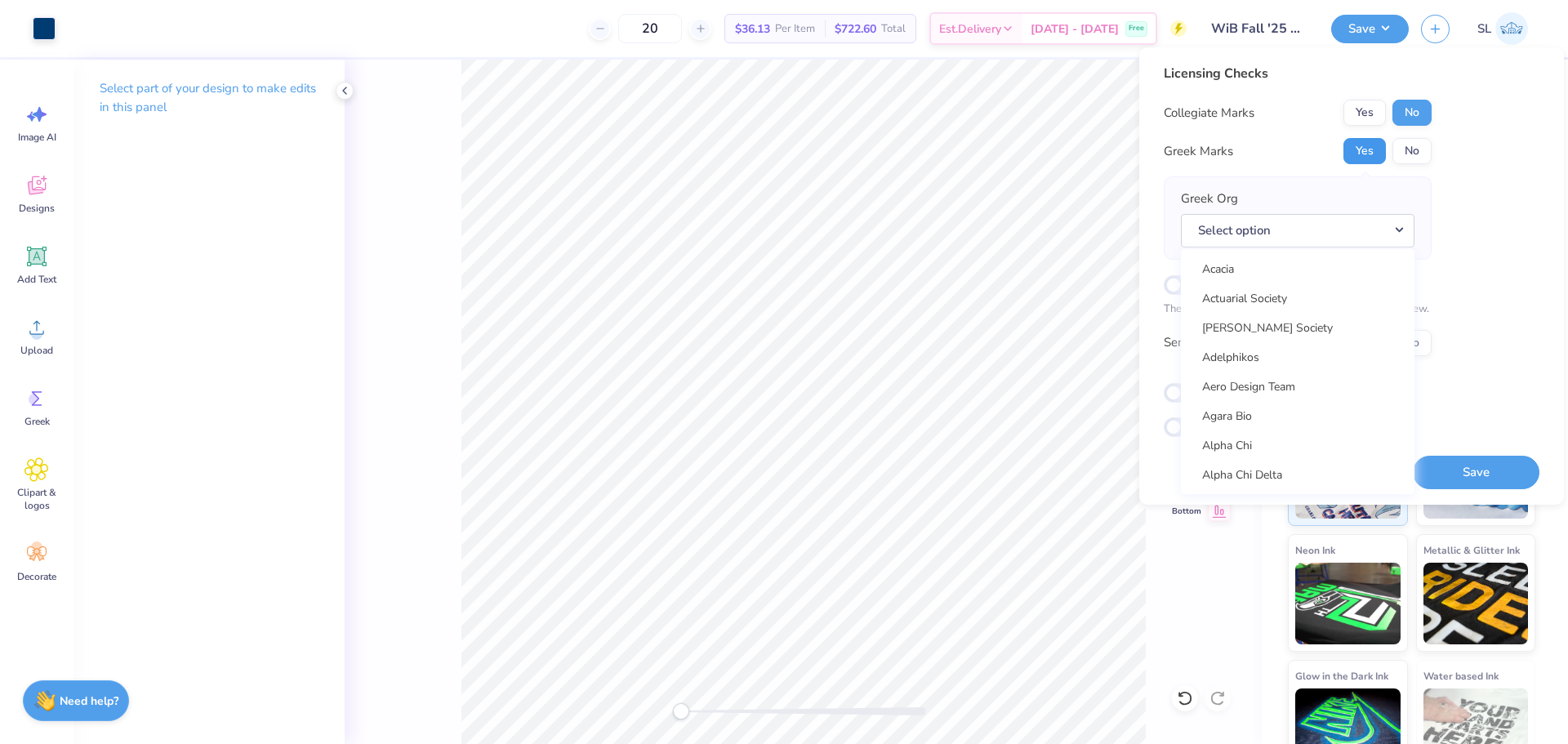
click at [1363, 147] on button "Yes" at bounding box center [1364, 151] width 42 height 27
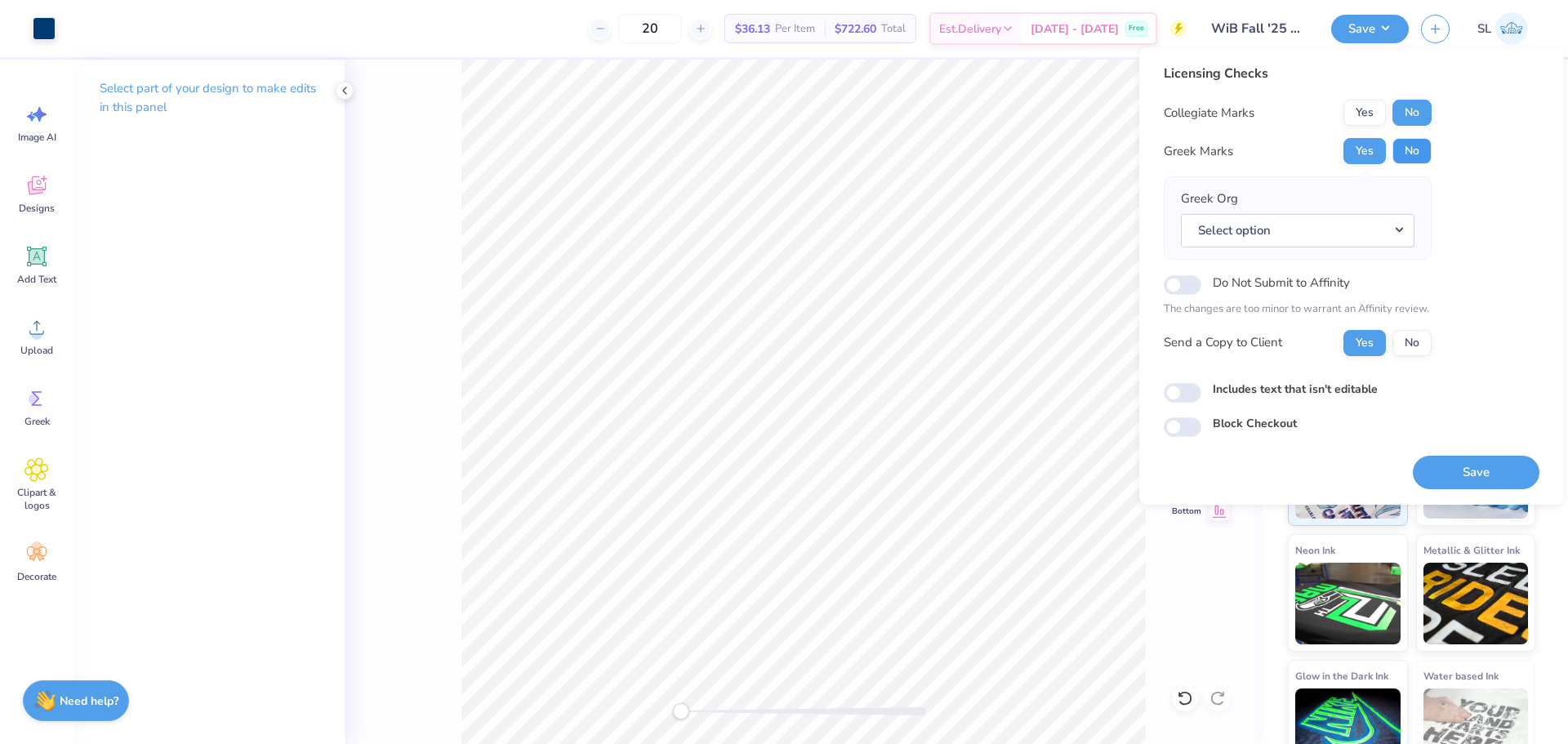
click at [1410, 152] on button "No" at bounding box center [1412, 151] width 39 height 27
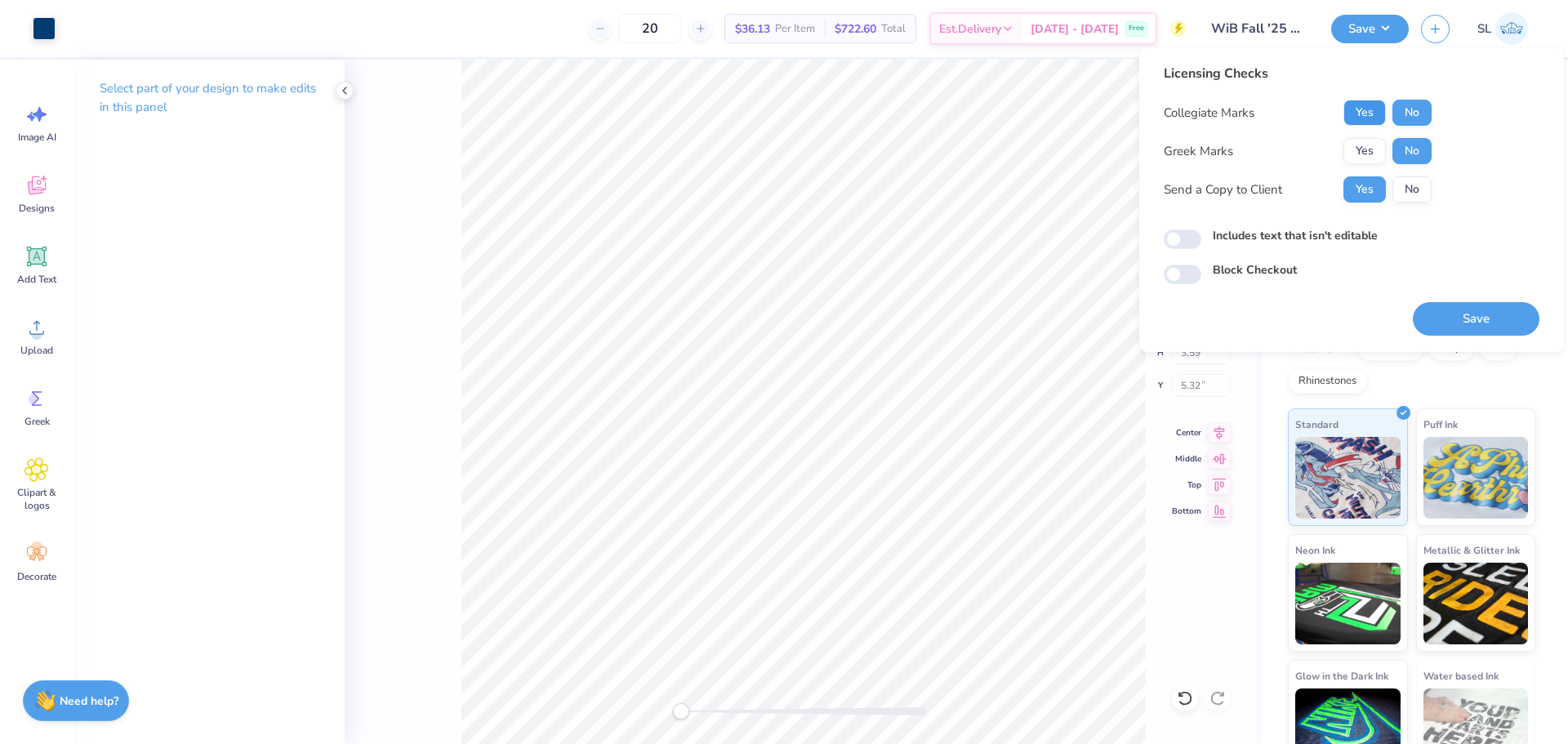
click at [1371, 111] on button "Yes" at bounding box center [1364, 113] width 42 height 27
click at [1452, 314] on button "Save" at bounding box center [1476, 319] width 127 height 34
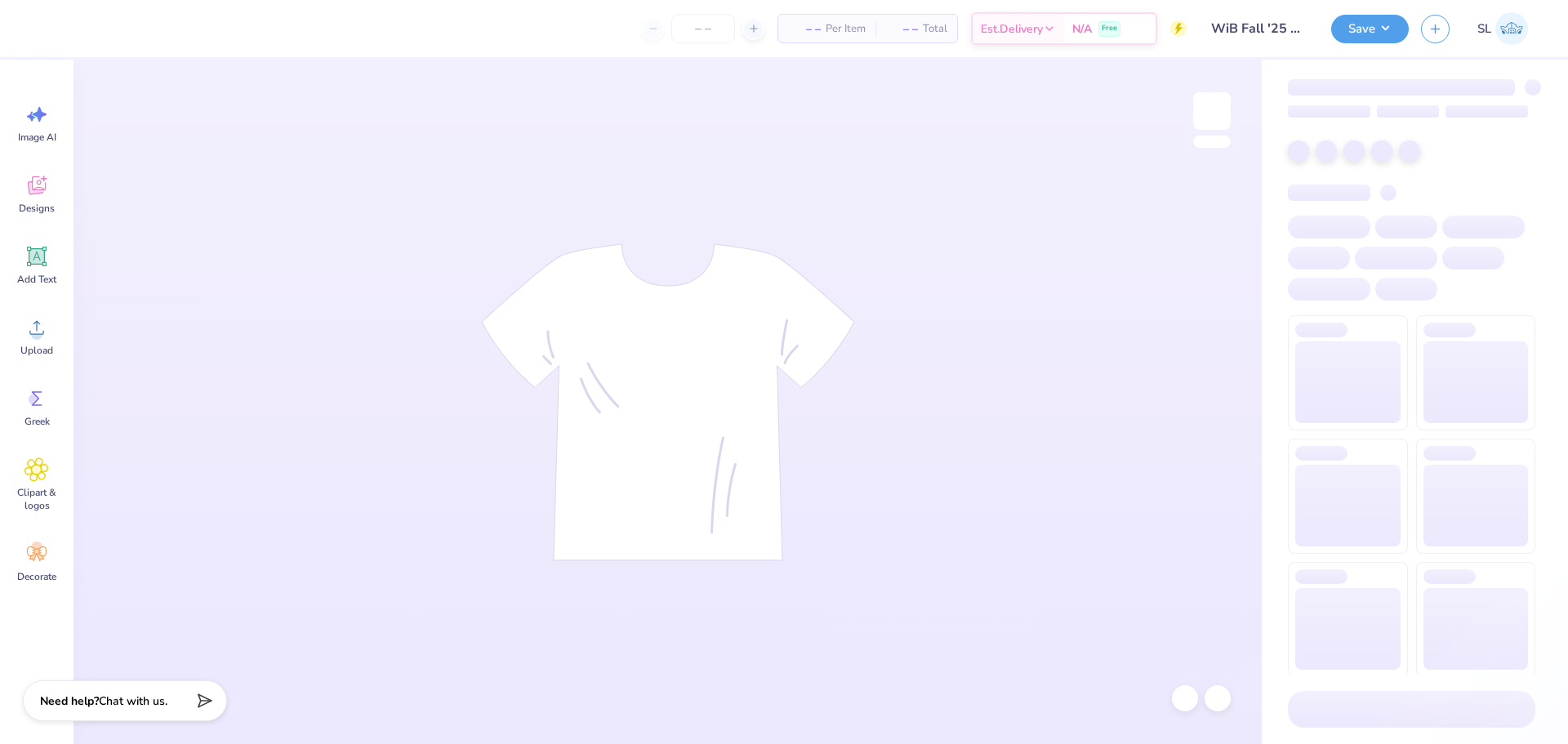
type input "20"
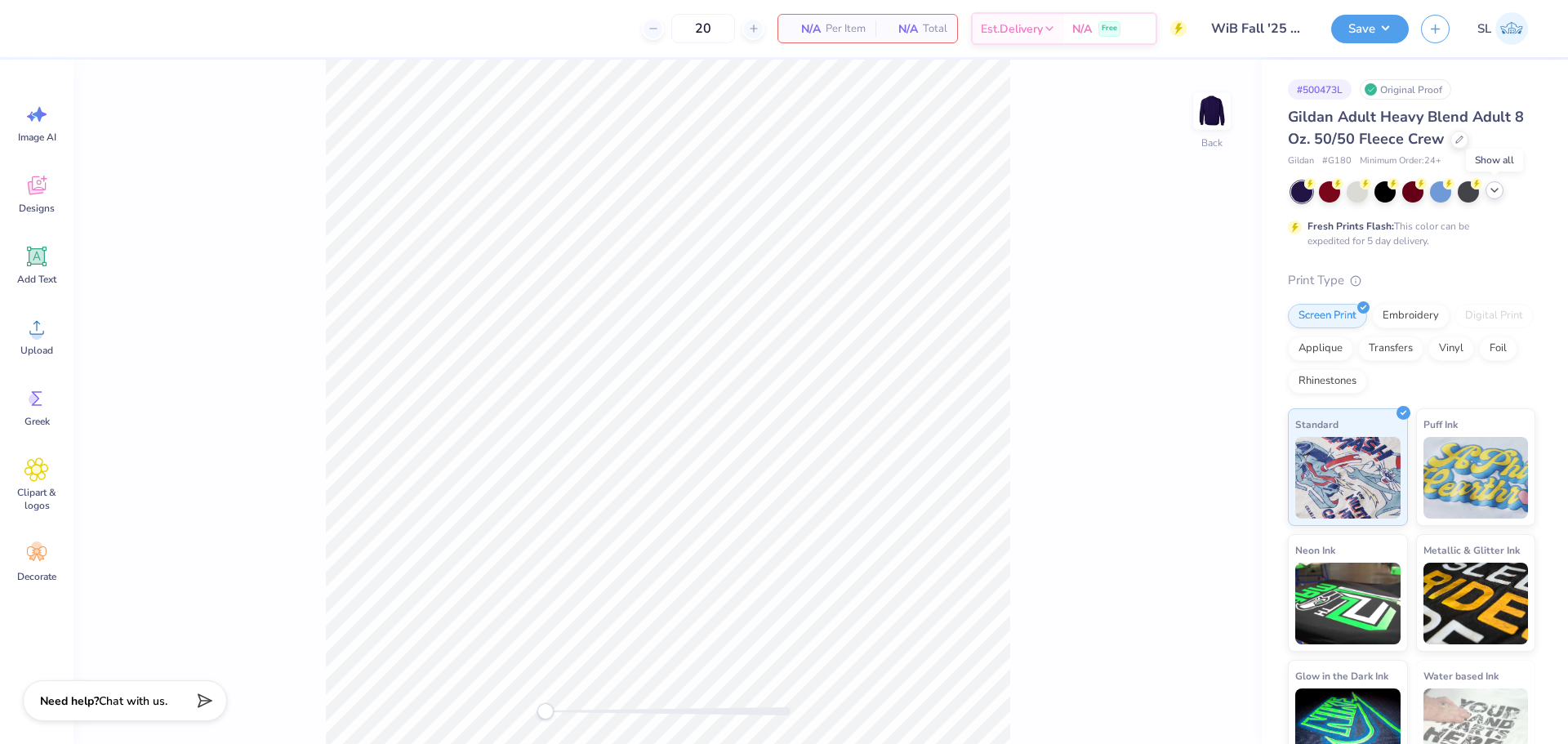
click at [1495, 184] on icon at bounding box center [1494, 190] width 13 height 13
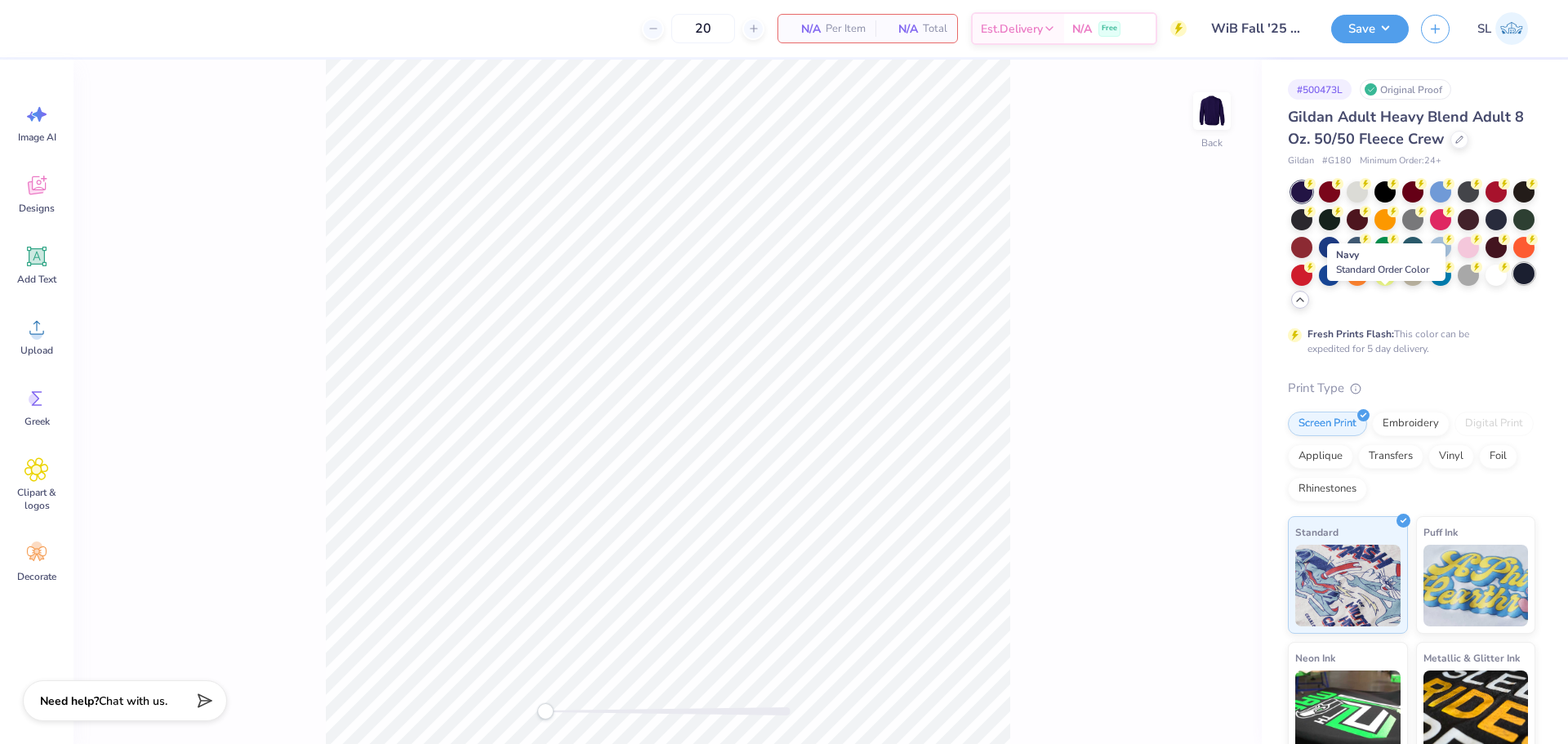
click at [1513, 284] on div at bounding box center [1524, 274] width 21 height 21
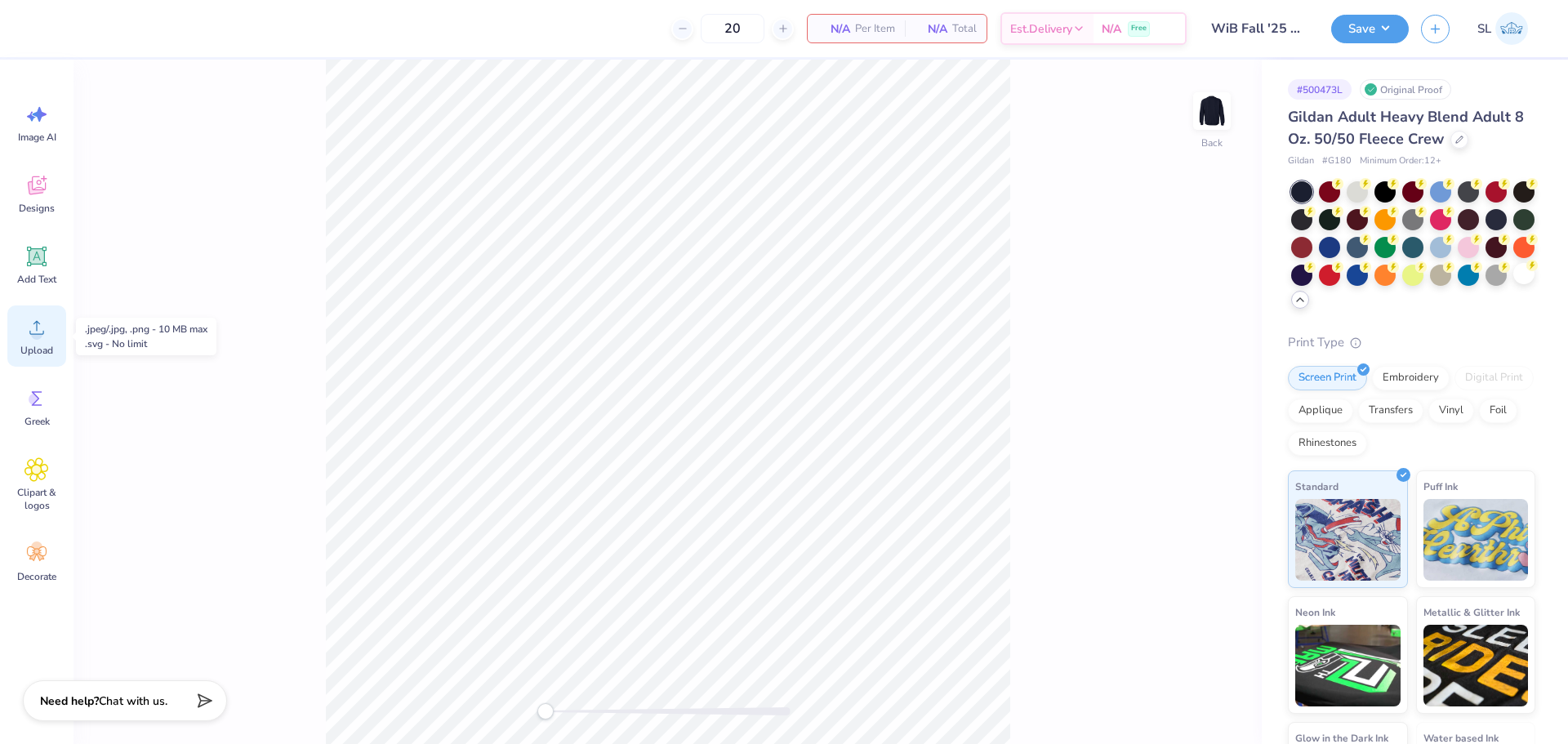
click at [41, 342] on div "Upload" at bounding box center [36, 336] width 58 height 61
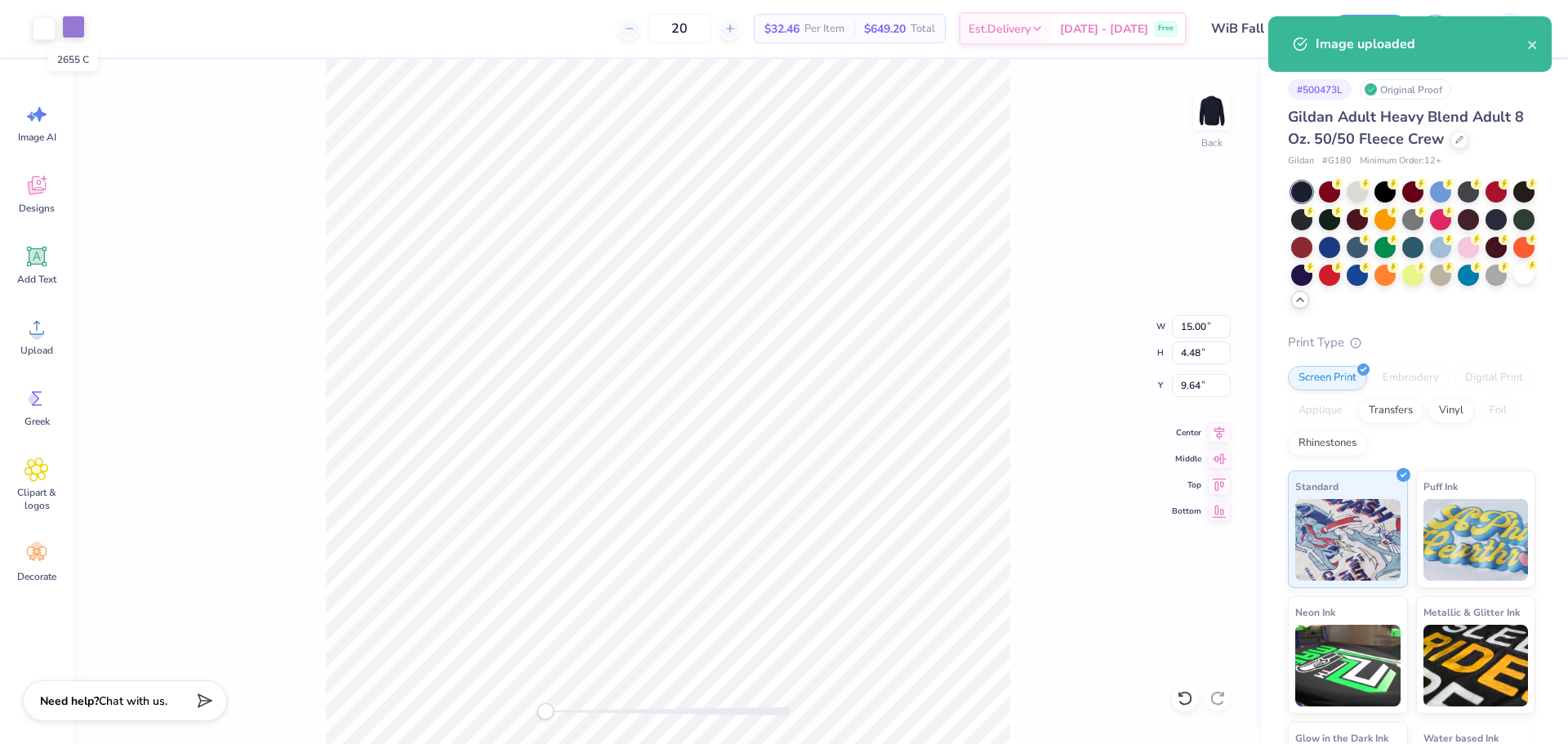
click at [76, 27] on div at bounding box center [73, 27] width 23 height 23
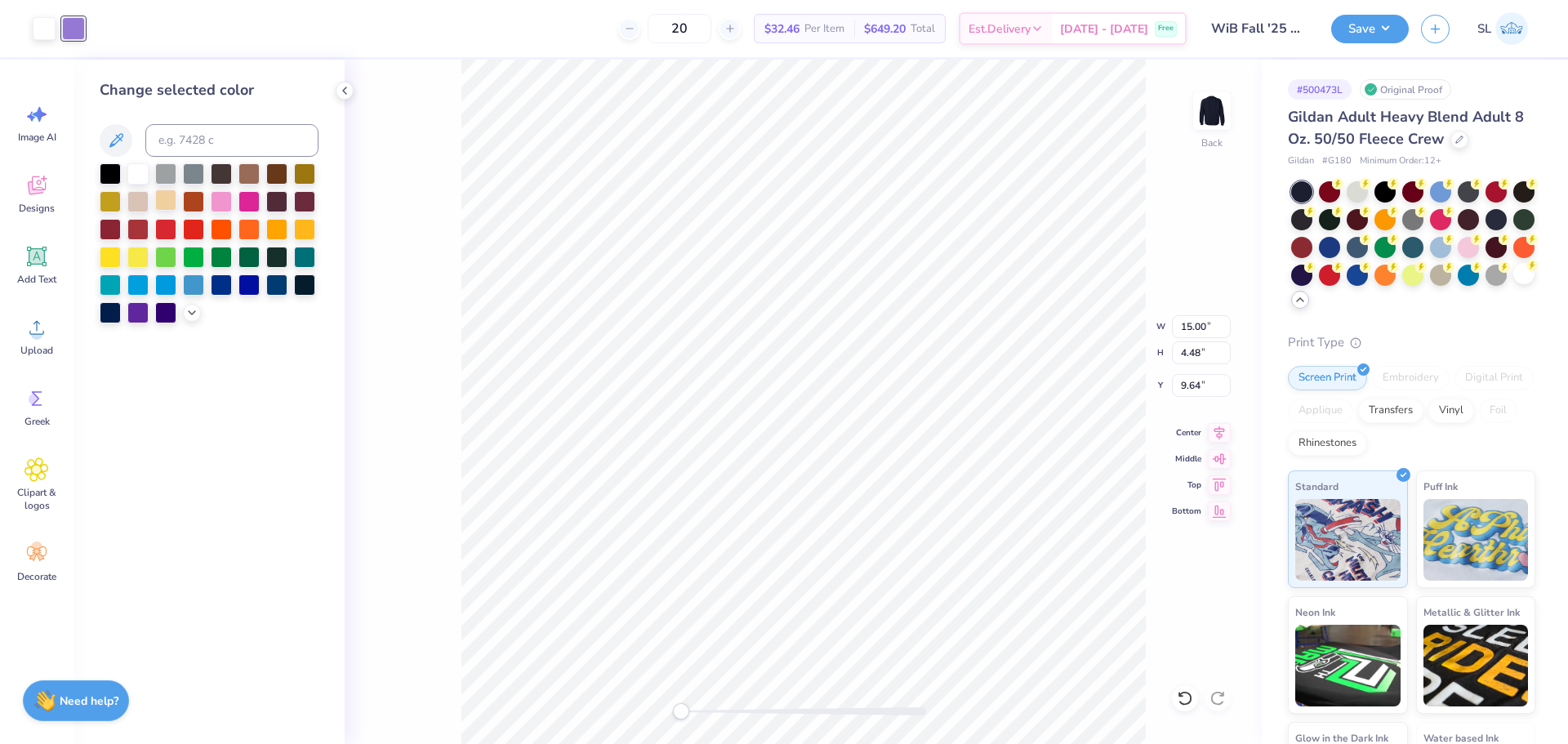
click at [155, 206] on div at bounding box center [166, 200] width 21 height 21
click at [39, 29] on div at bounding box center [44, 27] width 23 height 23
click at [170, 199] on div at bounding box center [166, 200] width 21 height 21
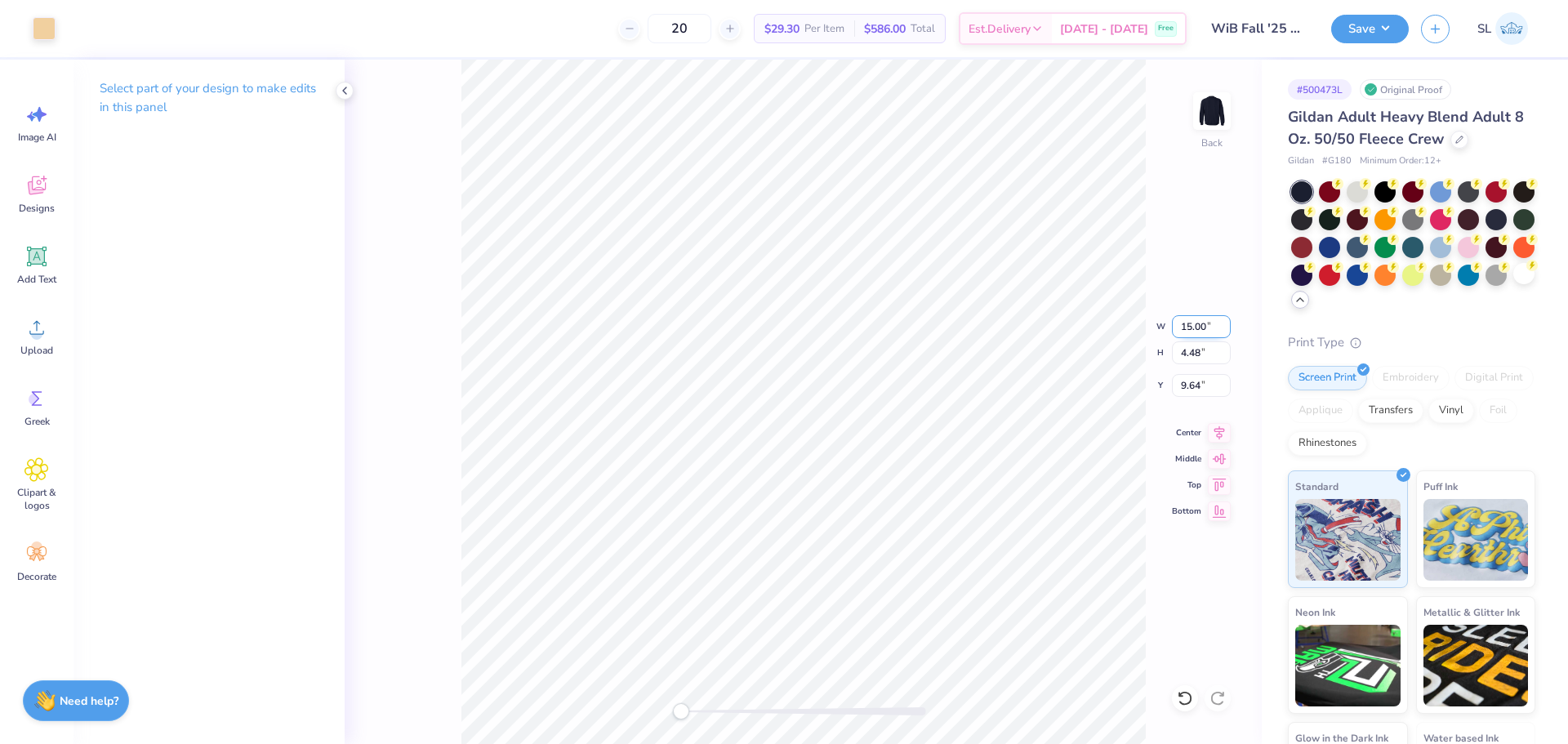
click at [1189, 329] on input "15.00" at bounding box center [1201, 327] width 58 height 23
type input "12.00"
type input "3.58"
click at [1190, 381] on input "10.08" at bounding box center [1201, 385] width 58 height 23
type input "3"
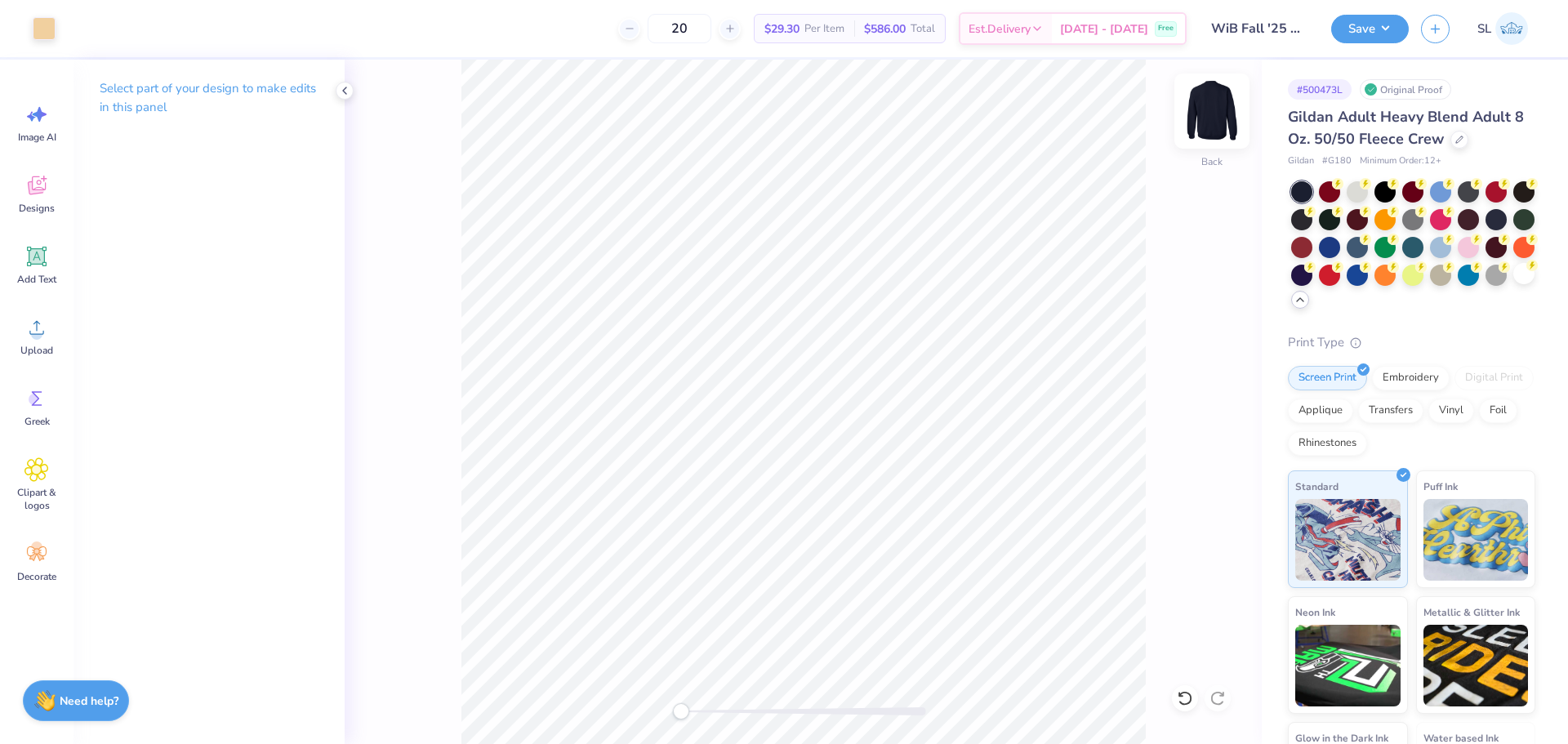
click at [1211, 113] on img at bounding box center [1212, 112] width 66 height 66
click at [35, 345] on span "Upload" at bounding box center [36, 350] width 33 height 13
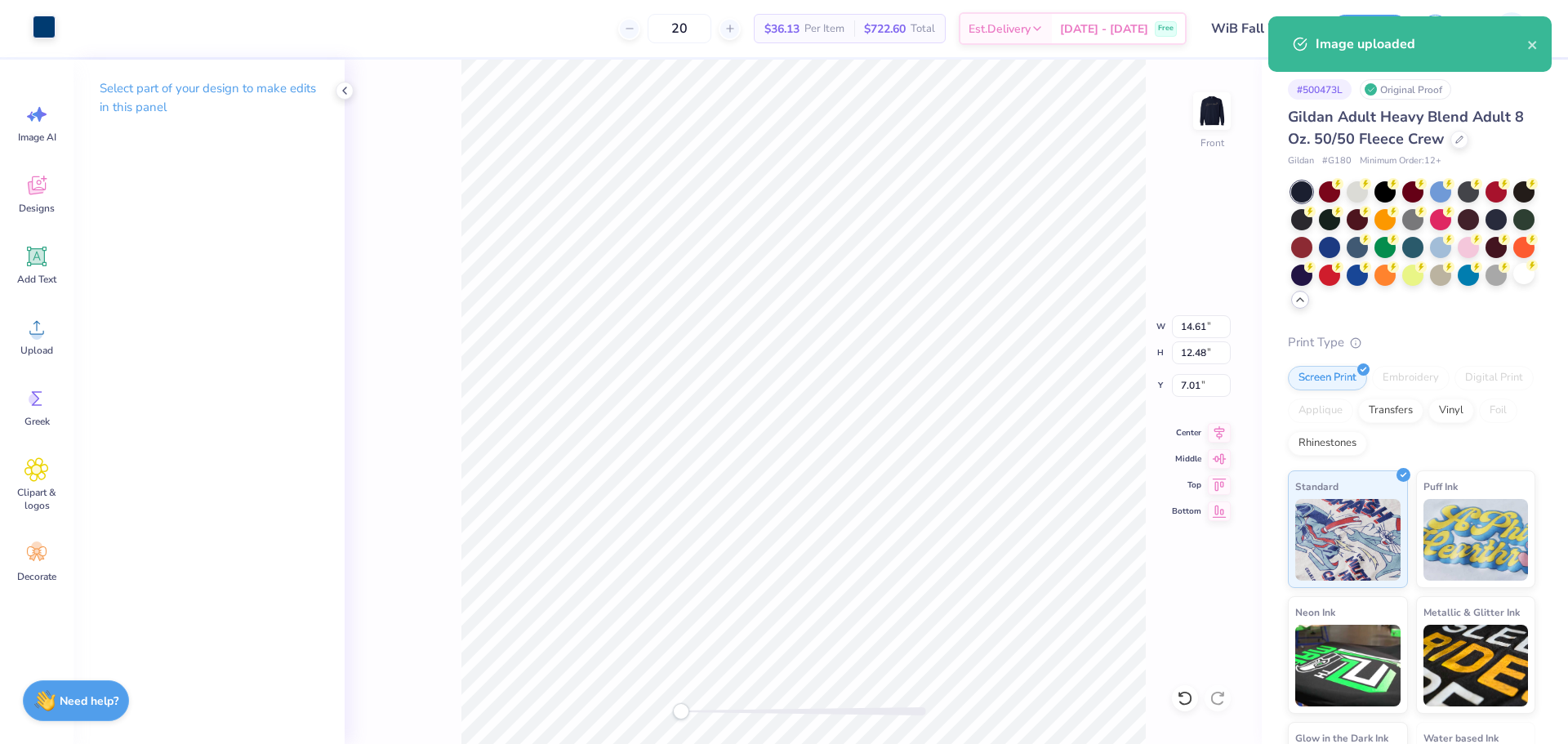
click at [40, 33] on div at bounding box center [44, 27] width 23 height 23
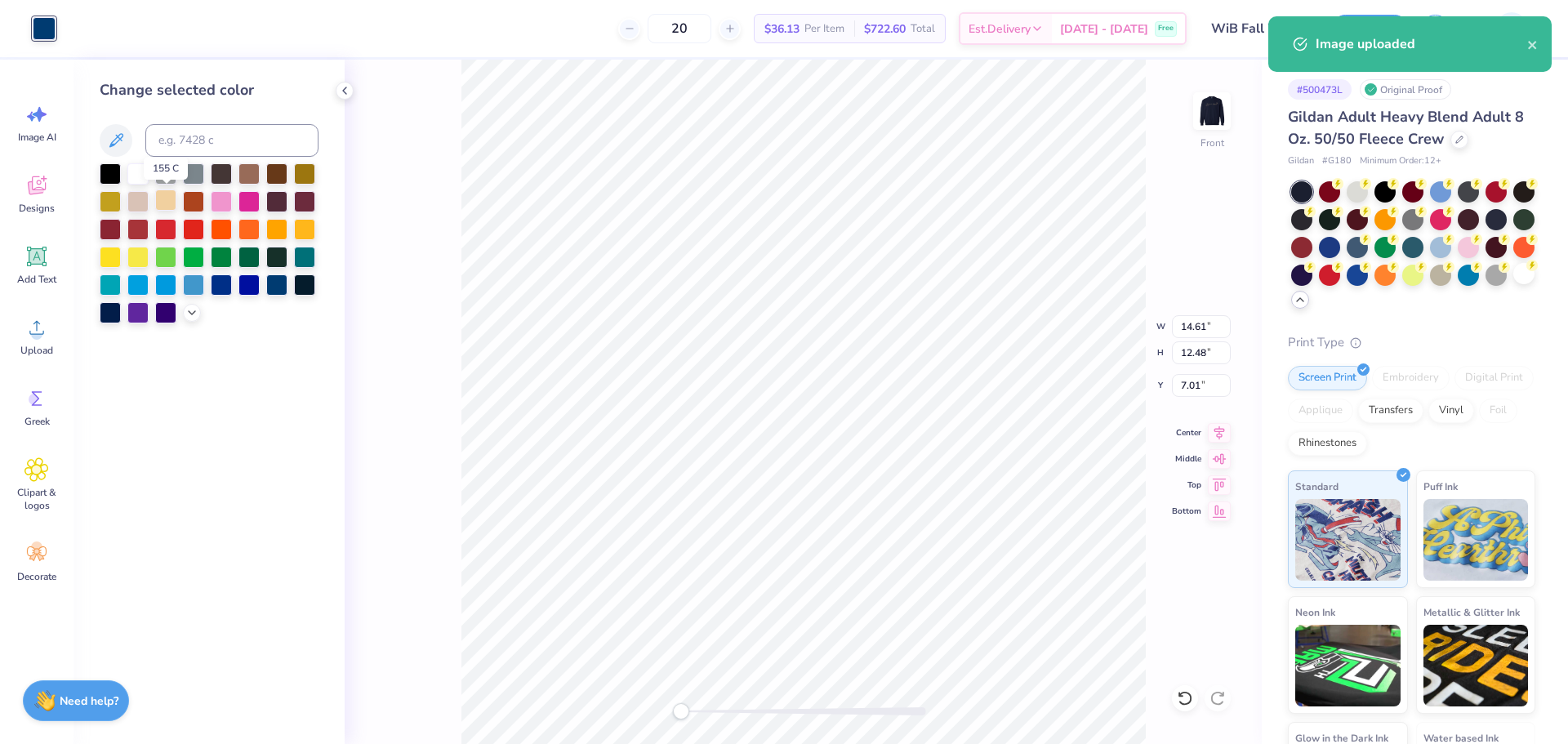
click at [163, 206] on div at bounding box center [166, 200] width 21 height 21
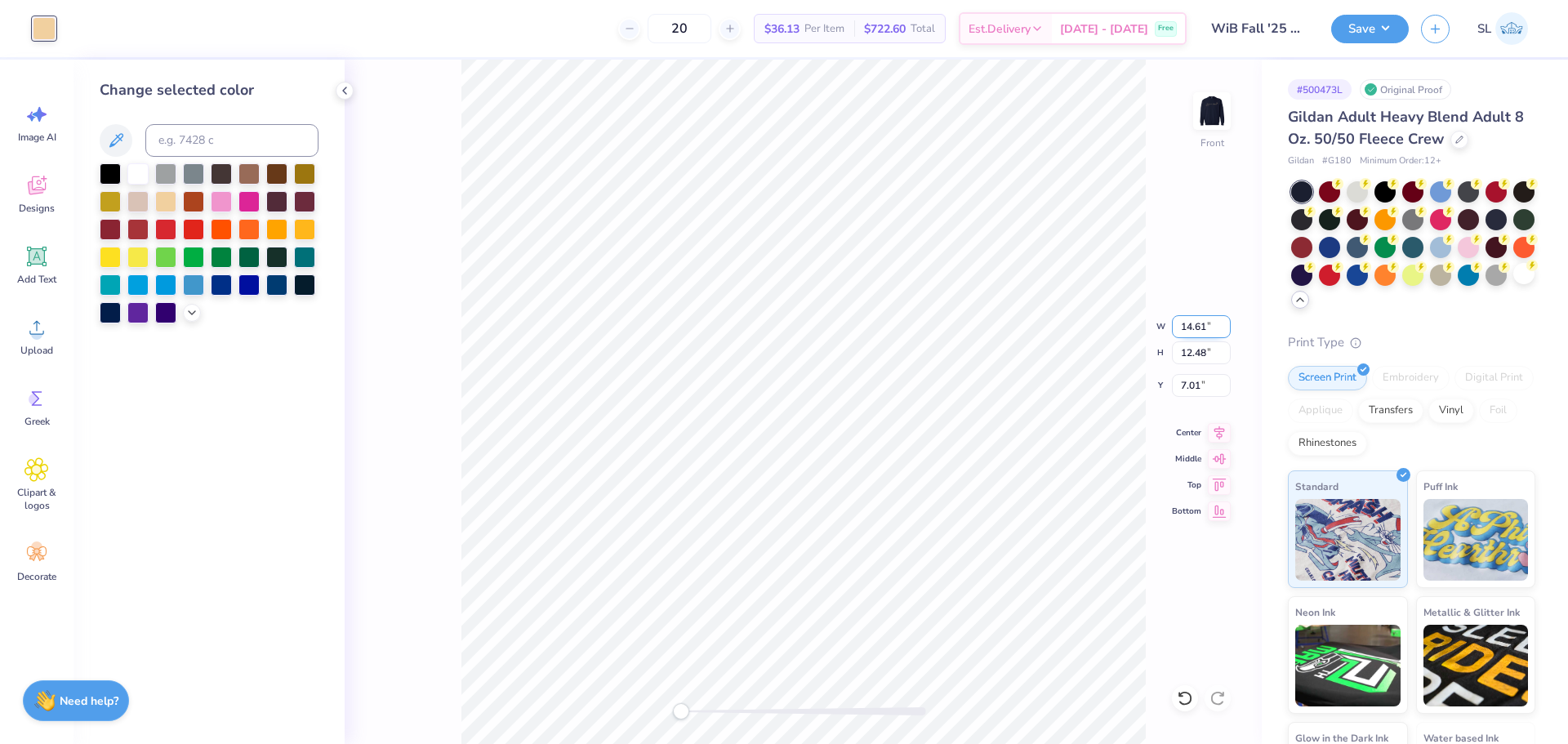
click at [1200, 331] on input "14.61" at bounding box center [1201, 327] width 58 height 23
type input "12.00"
type input "10.25"
click at [1198, 379] on input "8.13" at bounding box center [1201, 385] width 58 height 23
type input "3"
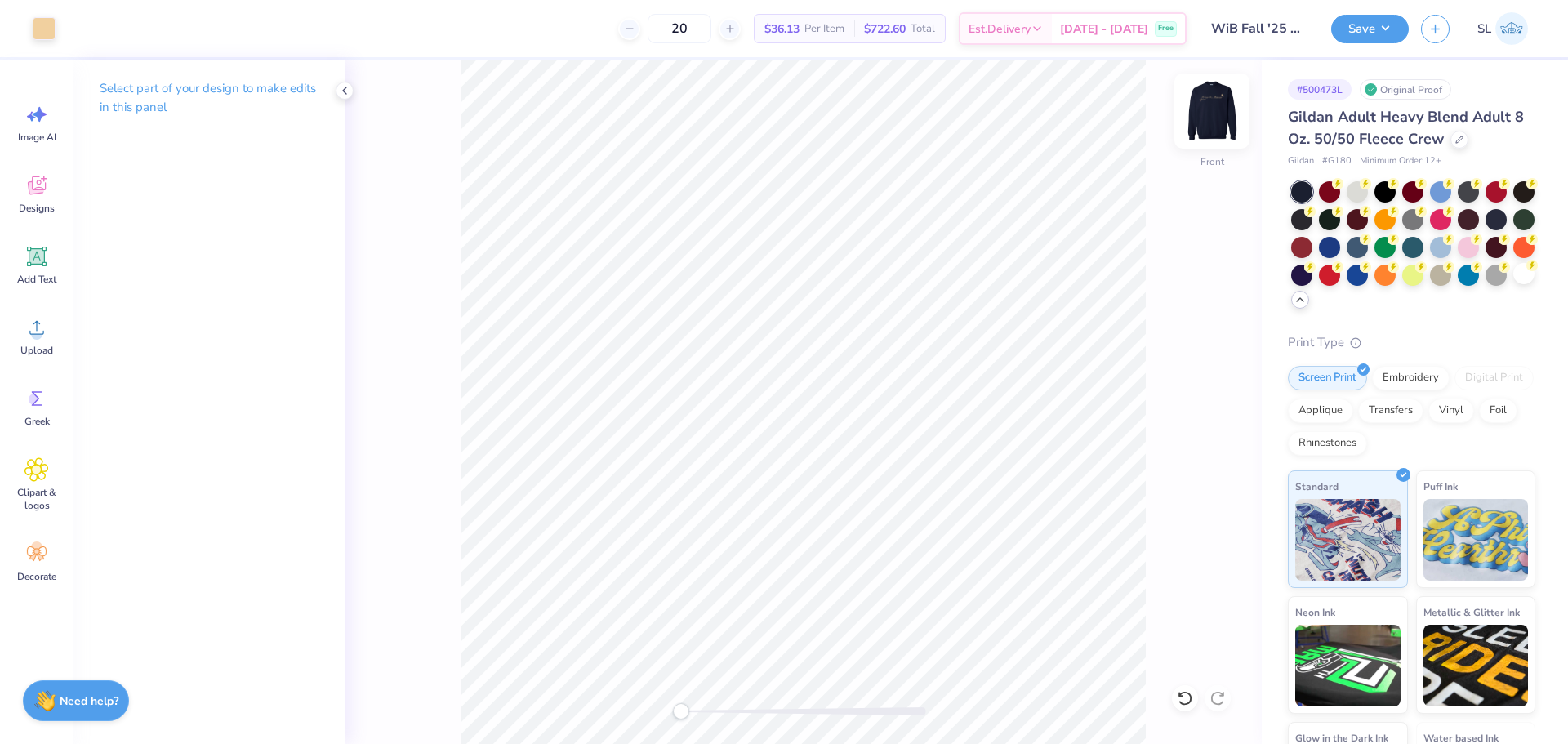
click at [1217, 97] on img at bounding box center [1212, 112] width 66 height 66
click at [1214, 115] on img at bounding box center [1212, 112] width 66 height 66
click at [1387, 27] on button "Save" at bounding box center [1370, 27] width 78 height 28
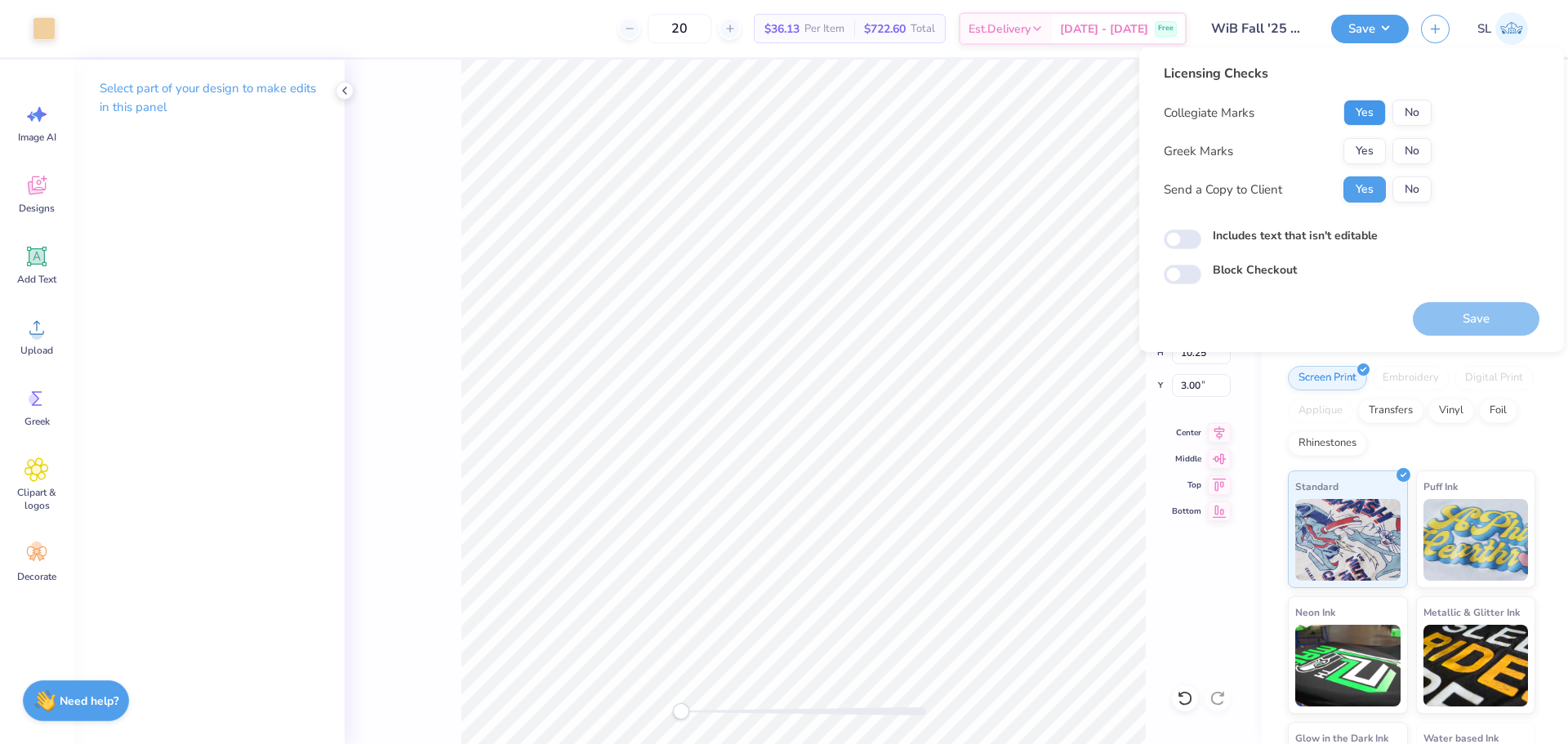
click at [1379, 113] on button "Yes" at bounding box center [1364, 113] width 42 height 27
click at [1413, 152] on button "No" at bounding box center [1412, 151] width 39 height 27
click at [1437, 315] on button "Save" at bounding box center [1476, 319] width 127 height 34
checkbox input "true"
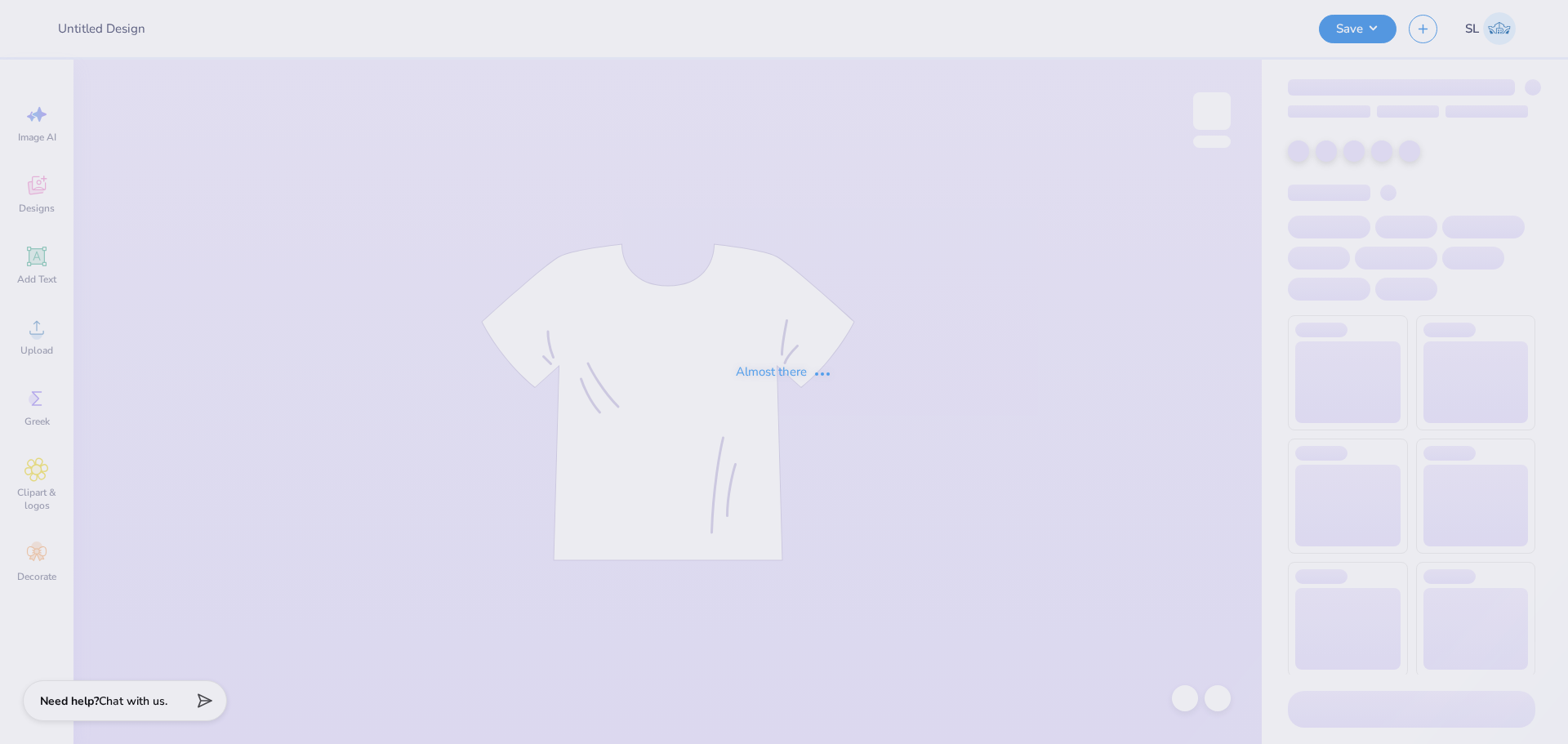
type input "The University of Texas at Austin : Lily Rowe"
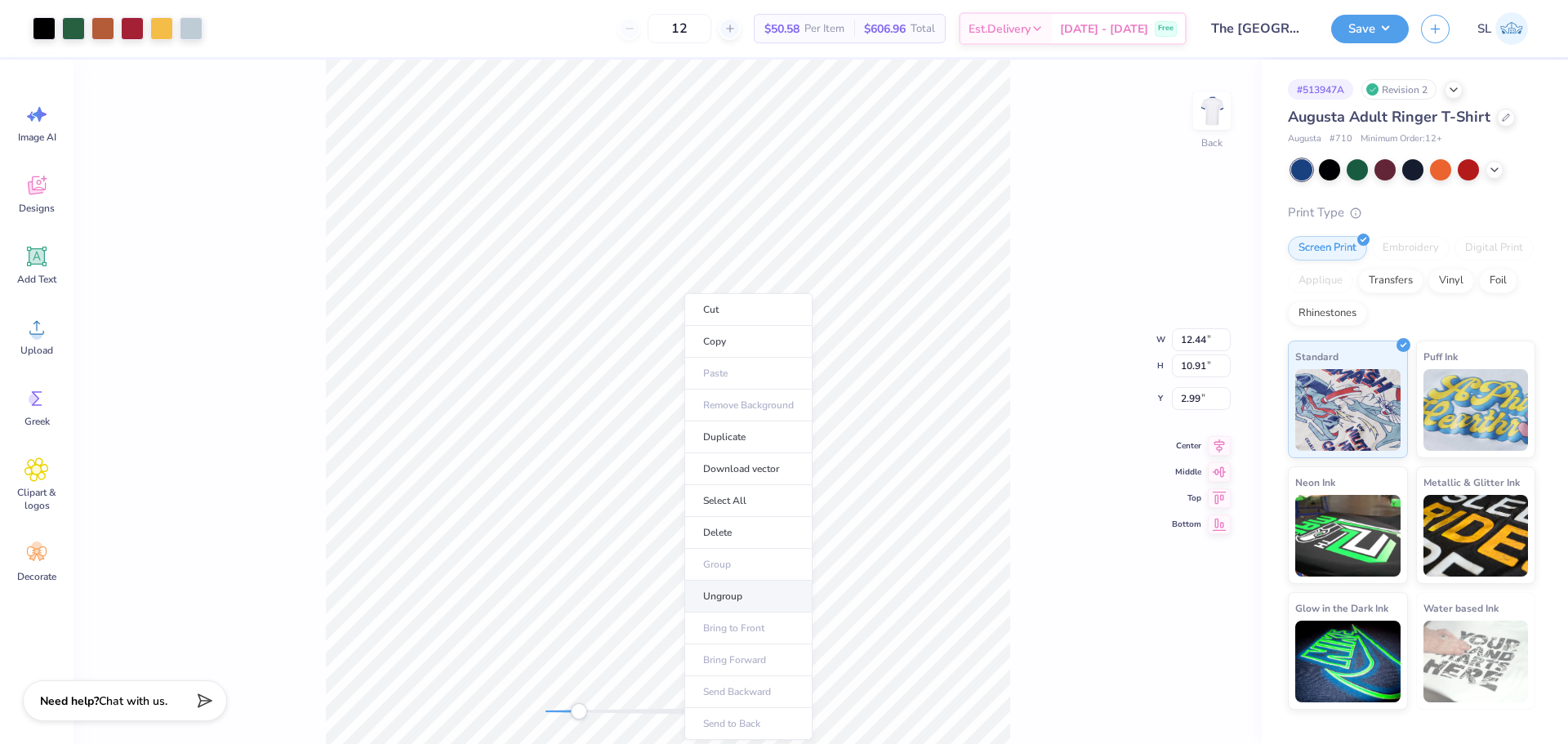
click at [720, 601] on li "Ungroup" at bounding box center [748, 597] width 128 height 32
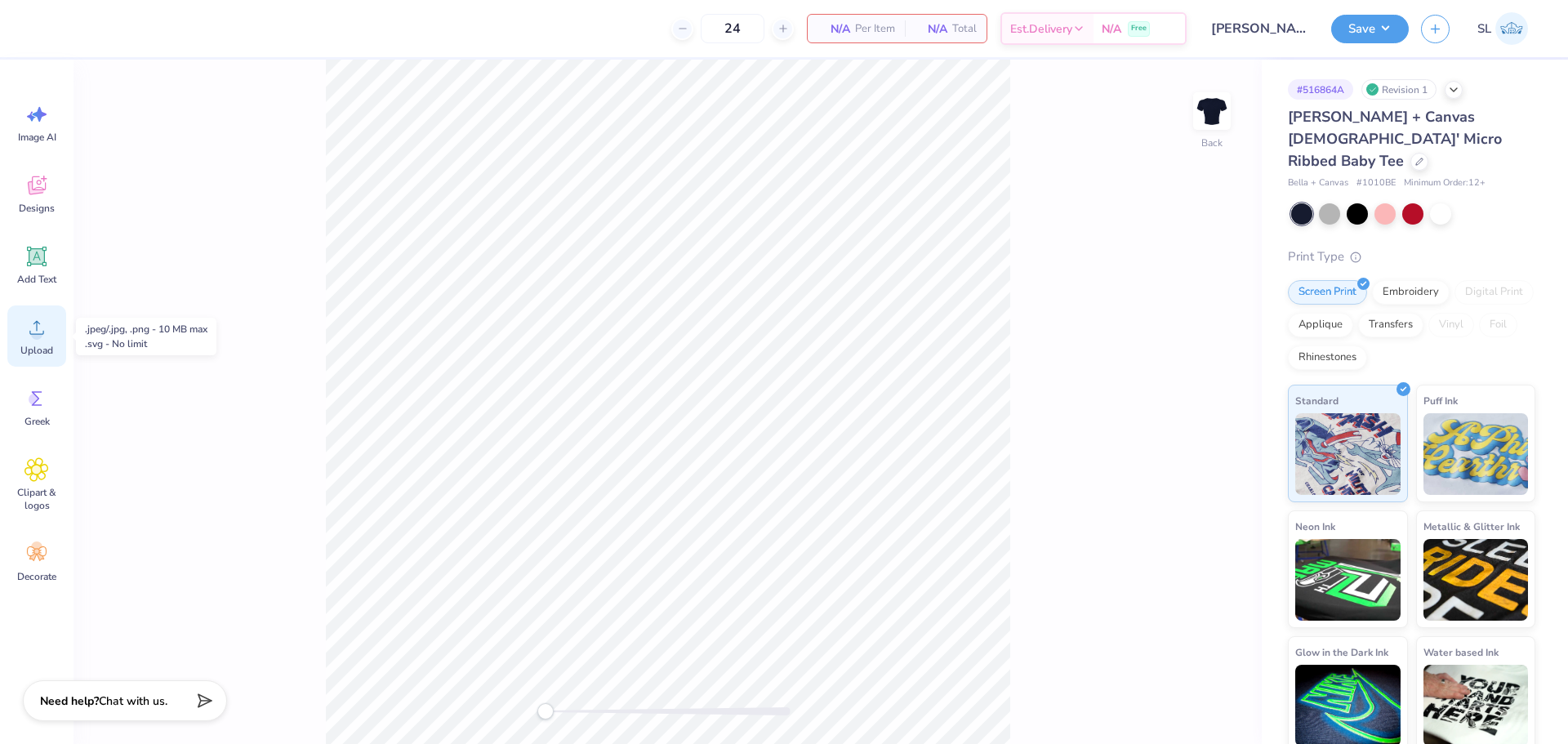
click at [35, 331] on circle at bounding box center [36, 334] width 12 height 12
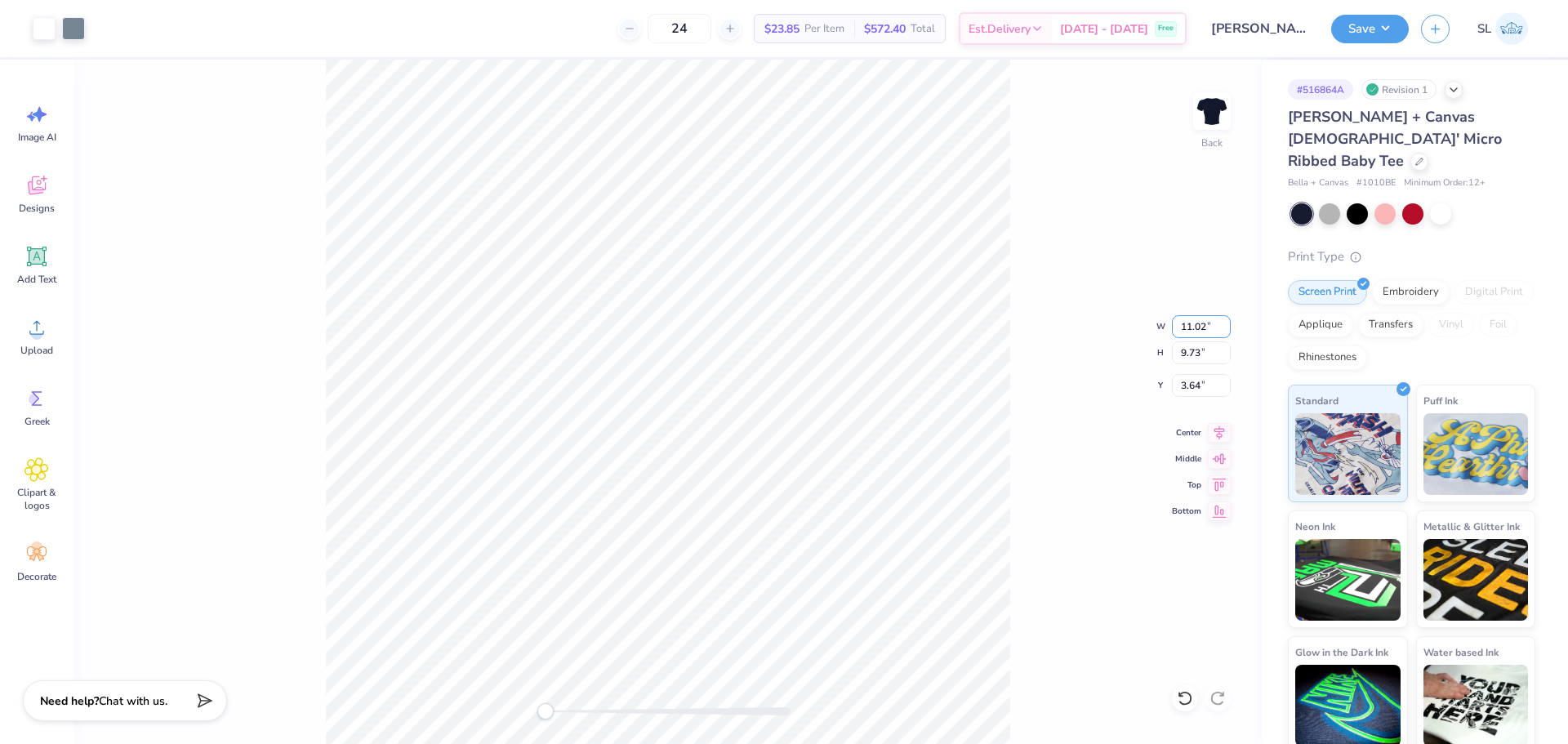
drag, startPoint x: 1211, startPoint y: 329, endPoint x: 1124, endPoint y: 342, distance: 88.0
click at [1124, 342] on div "Back W 11.02 11.02 " H 9.73 9.73 " Y 3.64 3.64 " Center Middle Top Bottom" at bounding box center [668, 401] width 1188 height 685
click at [1206, 324] on input "11.02" at bounding box center [1201, 327] width 58 height 23
type input "9.00"
type input "7.95"
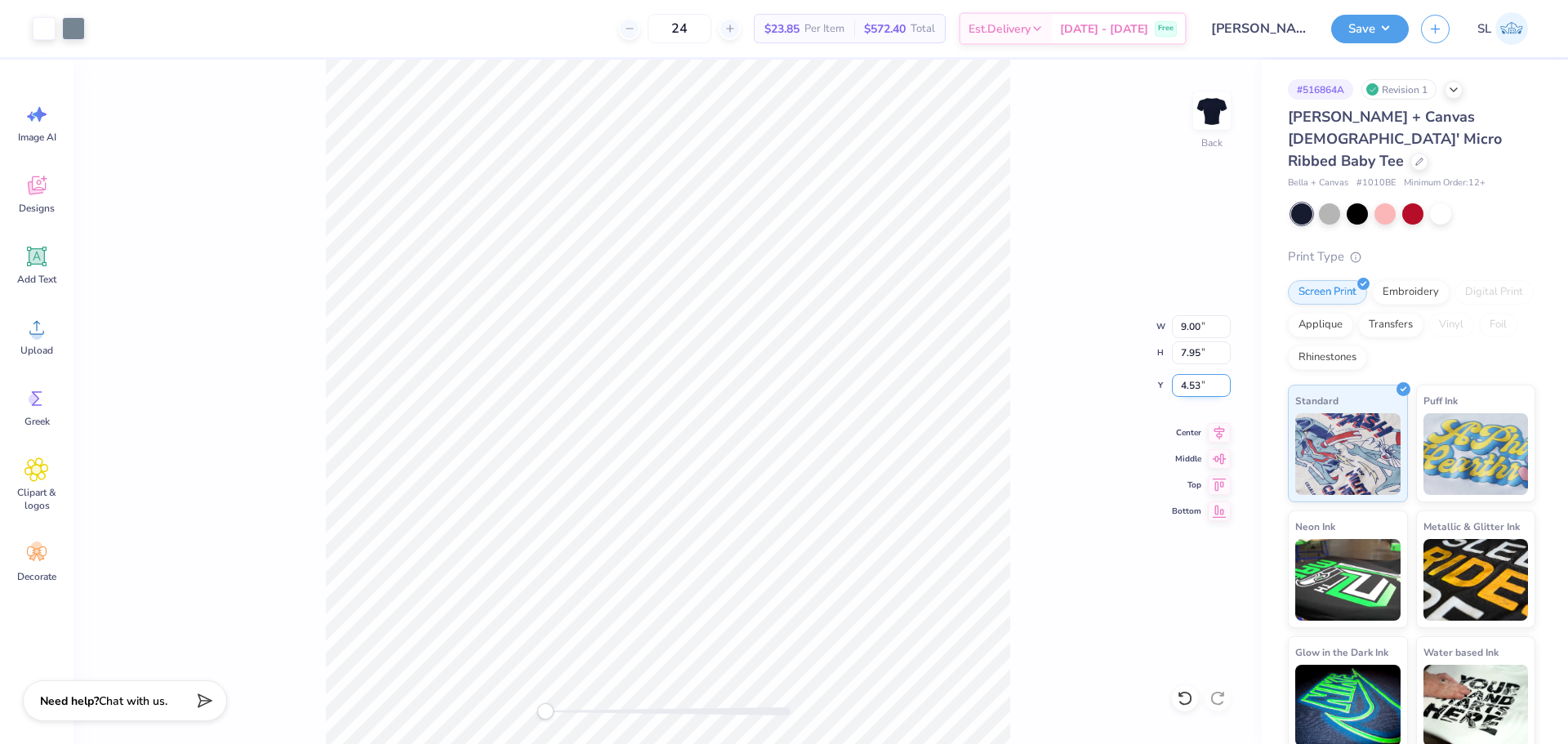
click at [1193, 384] on input "4.53" at bounding box center [1201, 385] width 58 height 23
type input "2"
click at [1385, 37] on button "Save" at bounding box center [1370, 27] width 78 height 28
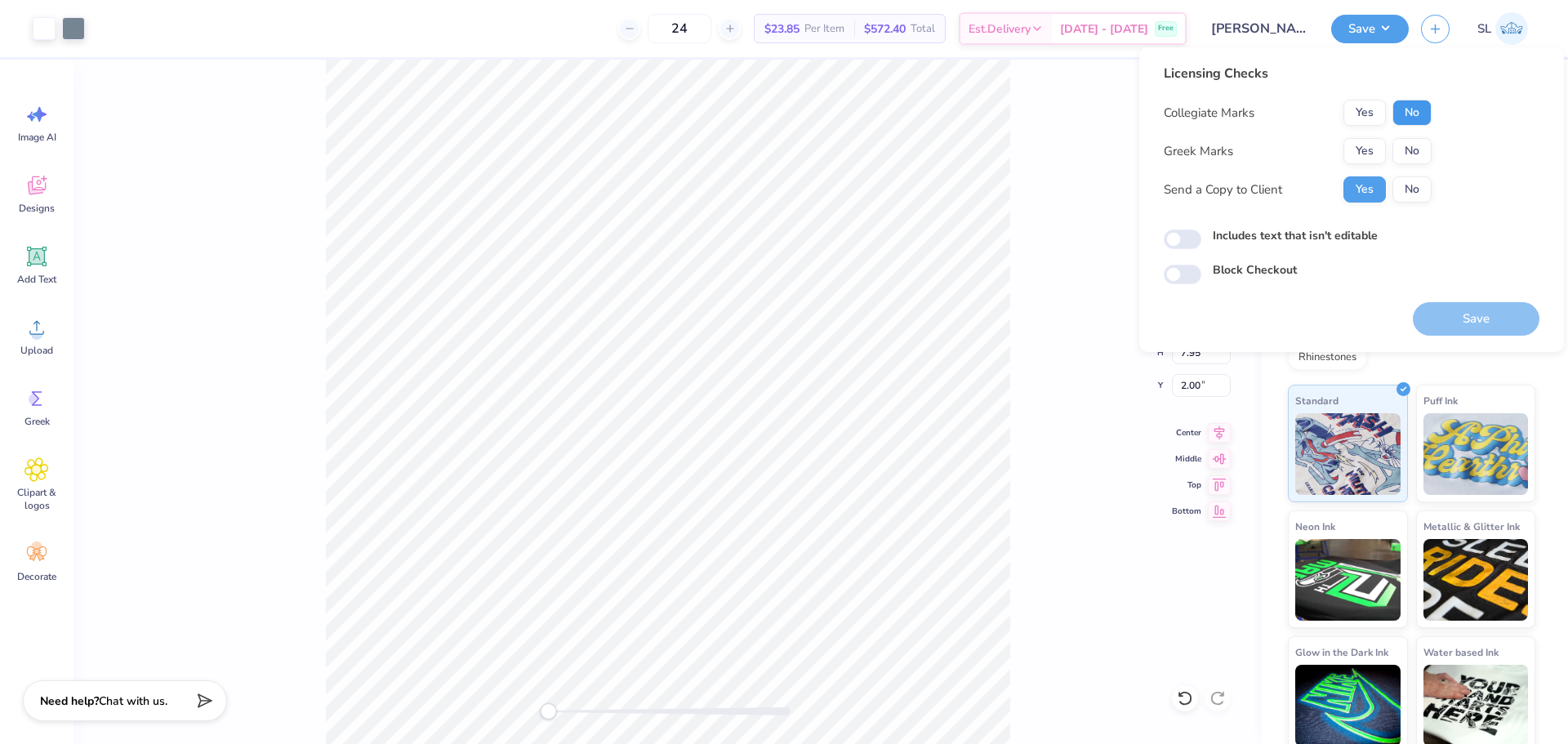
click at [1411, 109] on button "No" at bounding box center [1412, 113] width 39 height 27
click at [1363, 148] on button "Yes" at bounding box center [1364, 151] width 42 height 27
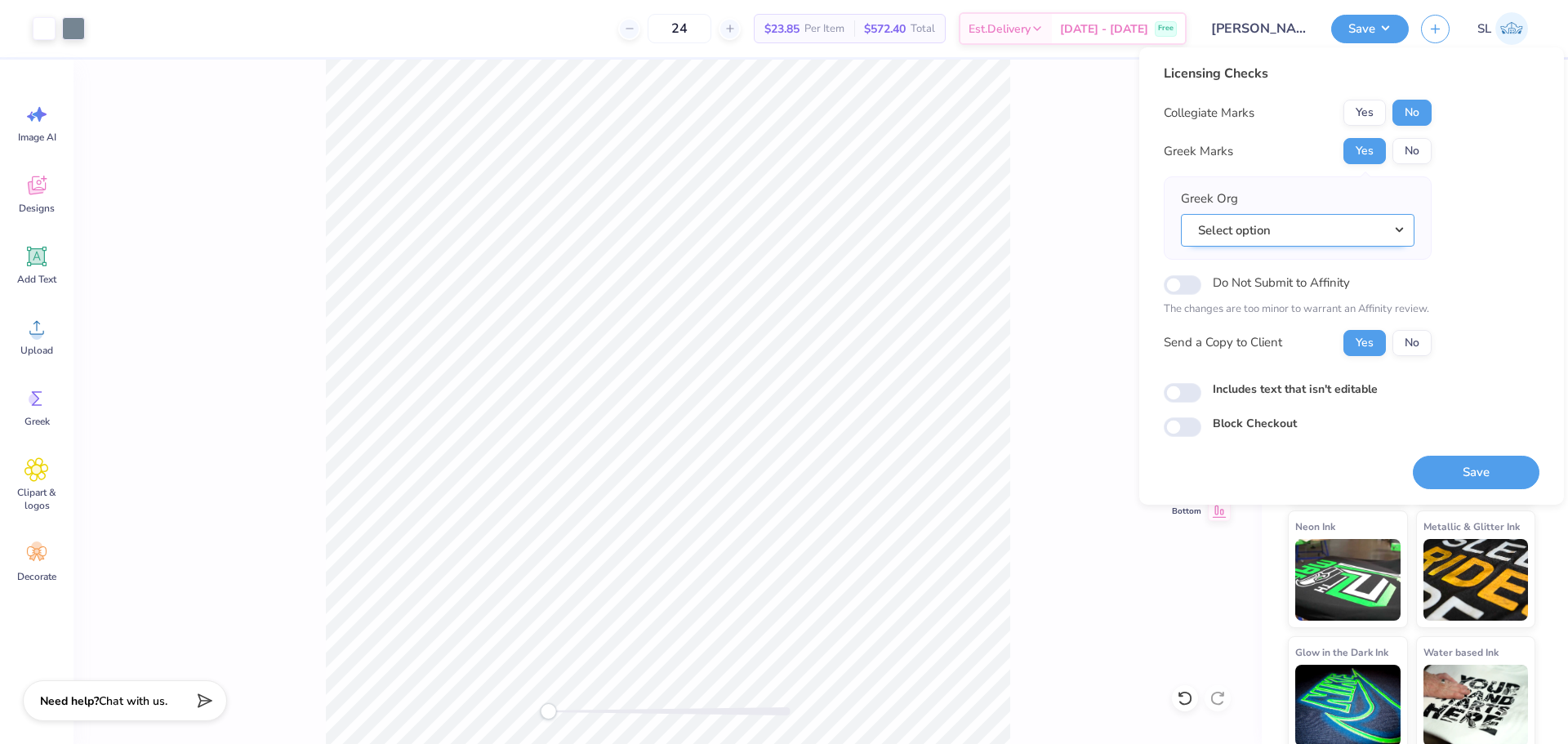
click at [1296, 231] on button "Select option" at bounding box center [1298, 231] width 234 height 34
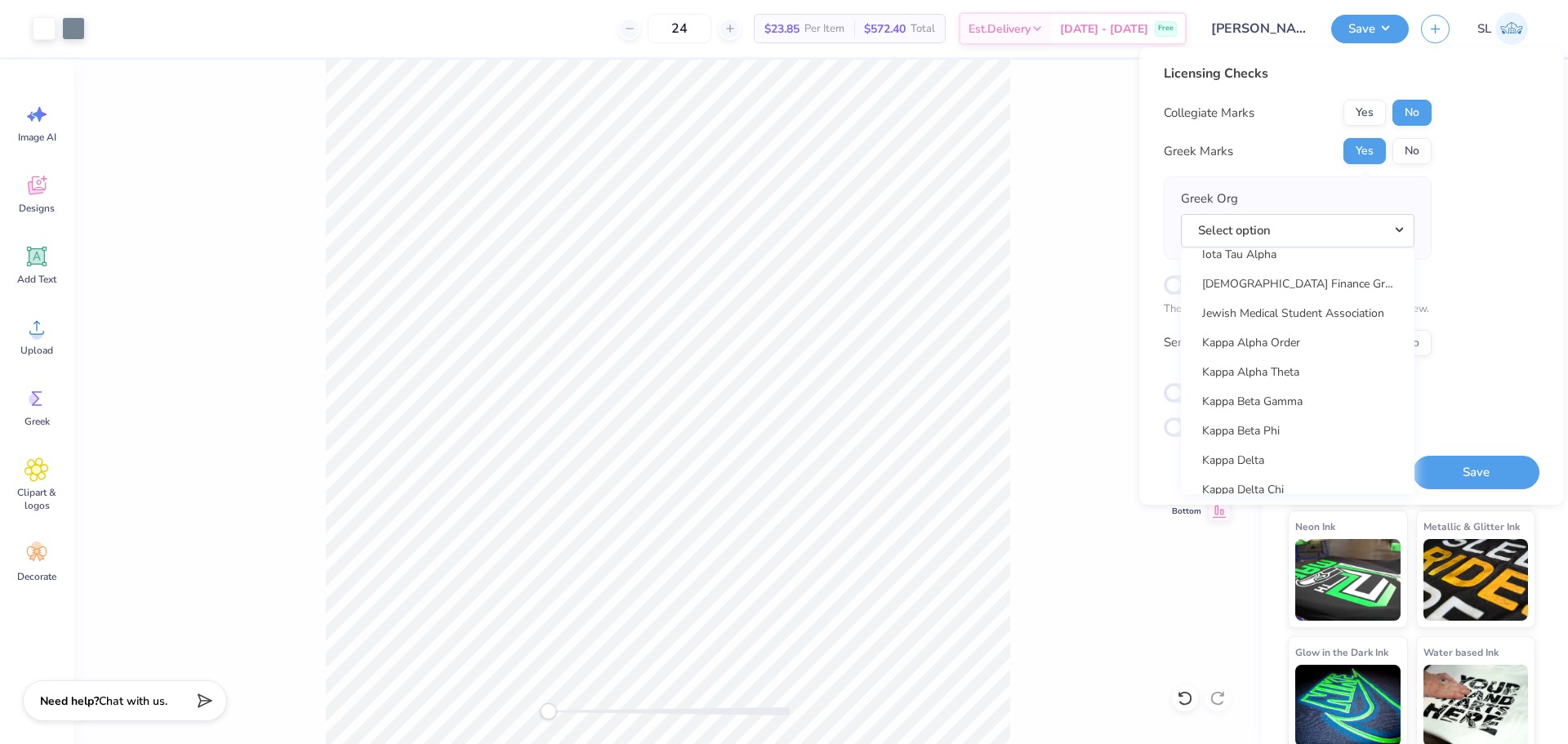
scroll to position [5881, 0]
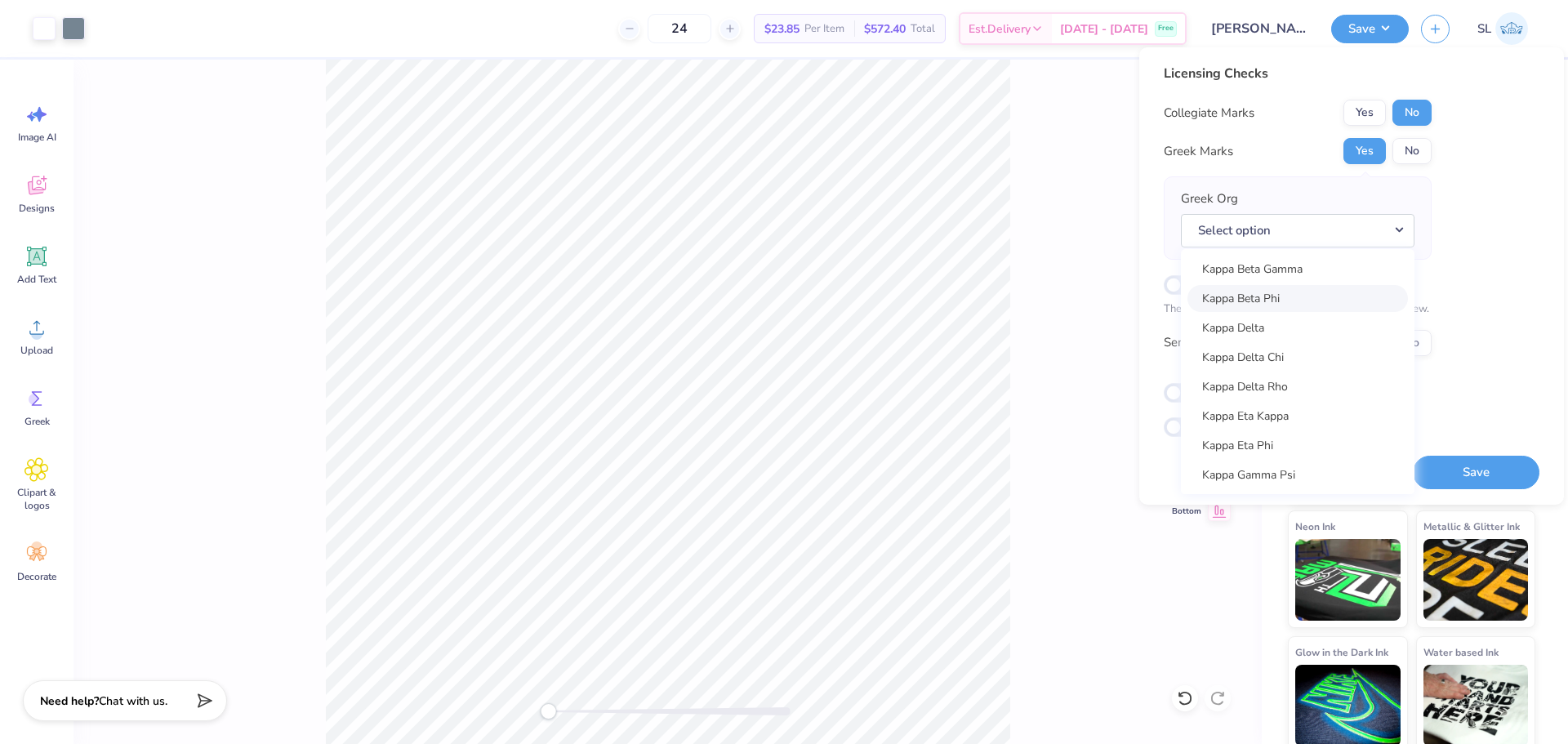
click at [1289, 294] on link "Kappa Beta Phi" at bounding box center [1297, 298] width 220 height 27
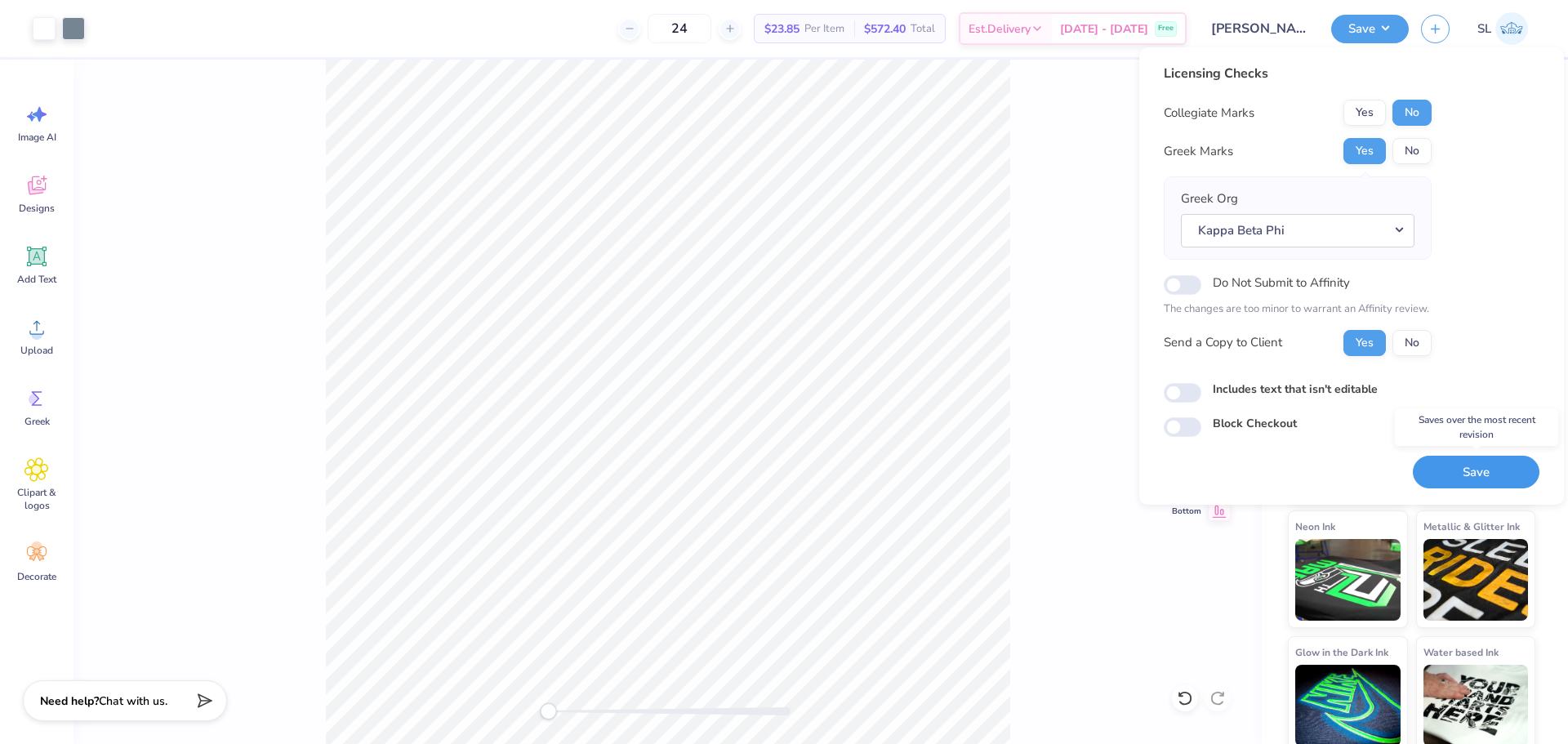
click at [1473, 471] on button "Save" at bounding box center [1476, 473] width 127 height 34
